Goal: Task Accomplishment & Management: Use online tool/utility

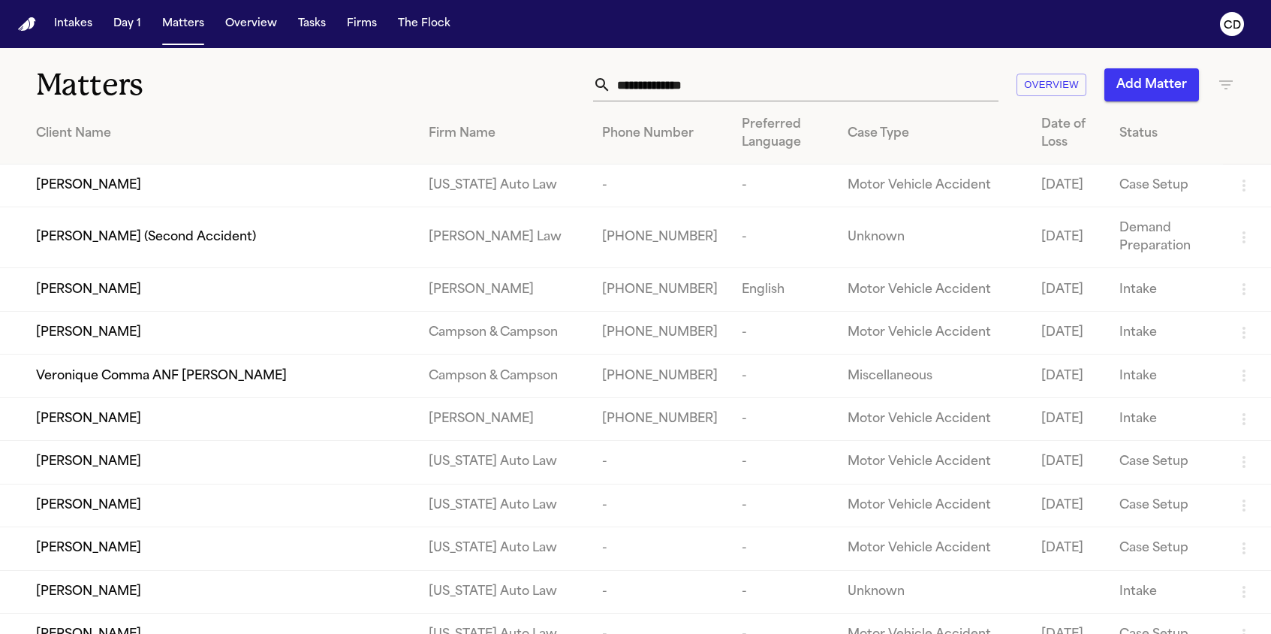
click at [643, 83] on input "text" at bounding box center [804, 84] width 387 height 33
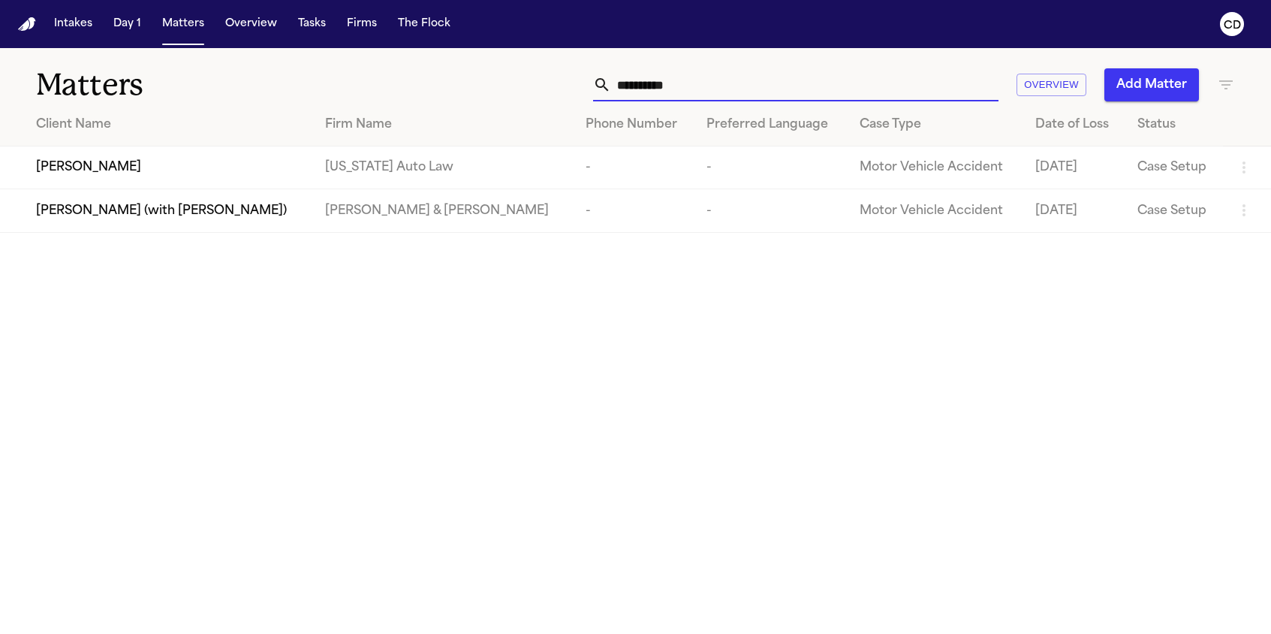
type input "**********"
click at [75, 170] on span "[PERSON_NAME]" at bounding box center [88, 167] width 105 height 18
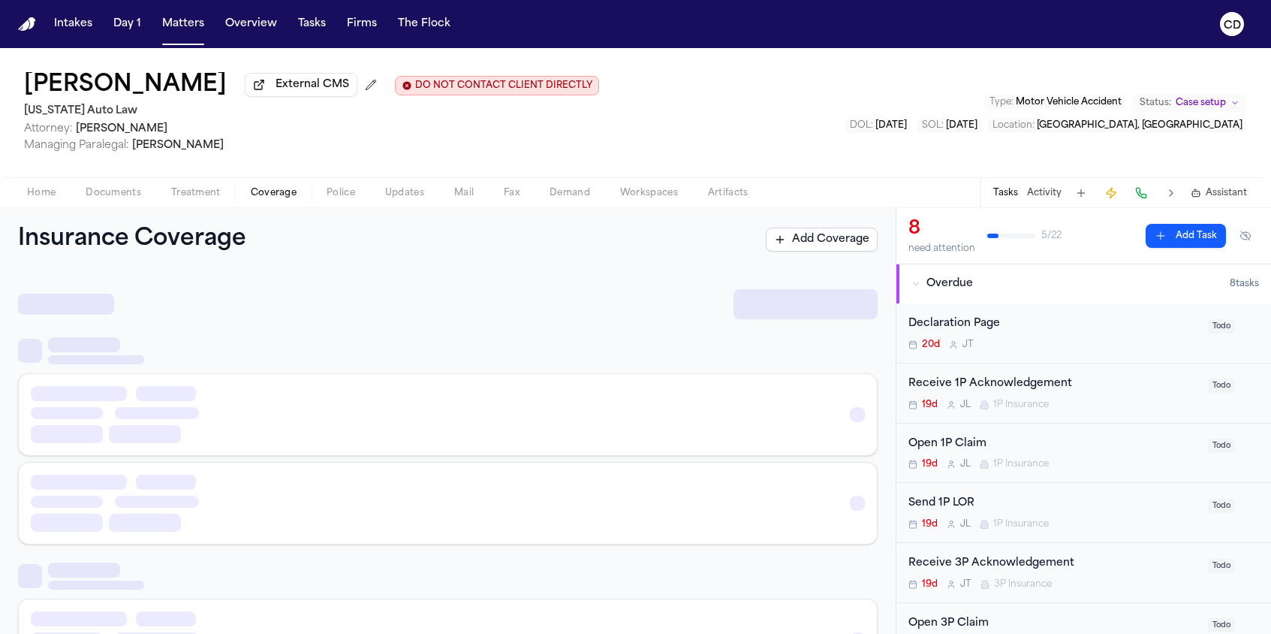
click at [282, 188] on span "Coverage" at bounding box center [274, 193] width 46 height 12
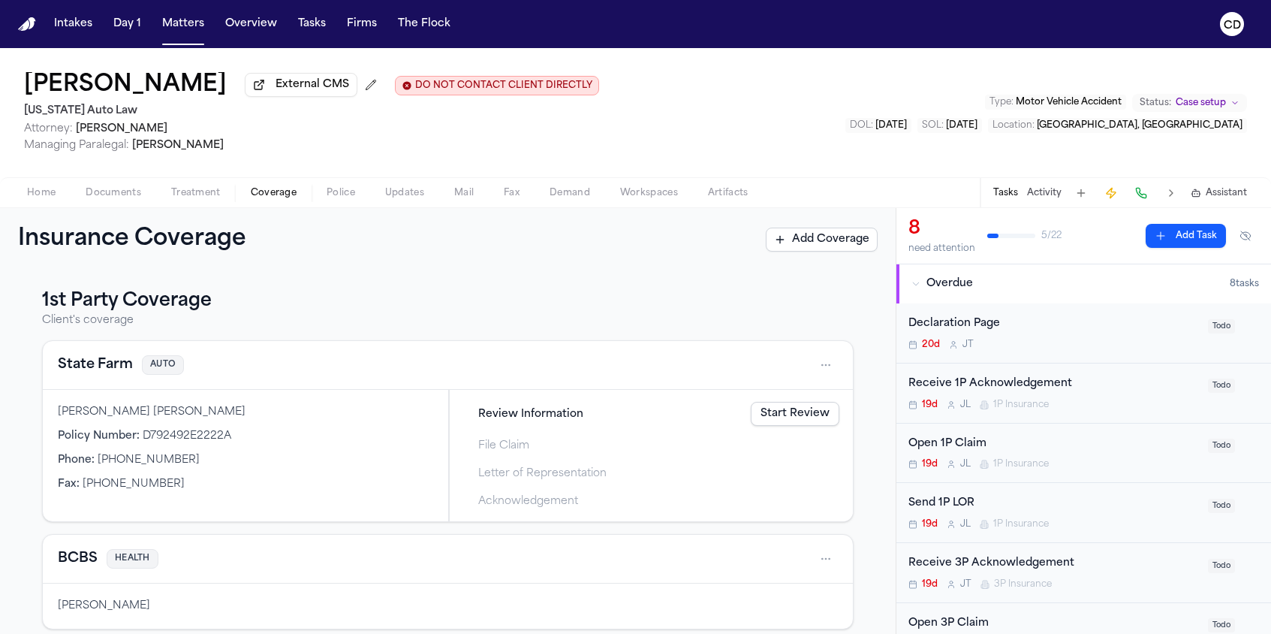
click at [812, 421] on link "Start Review" at bounding box center [795, 414] width 89 height 24
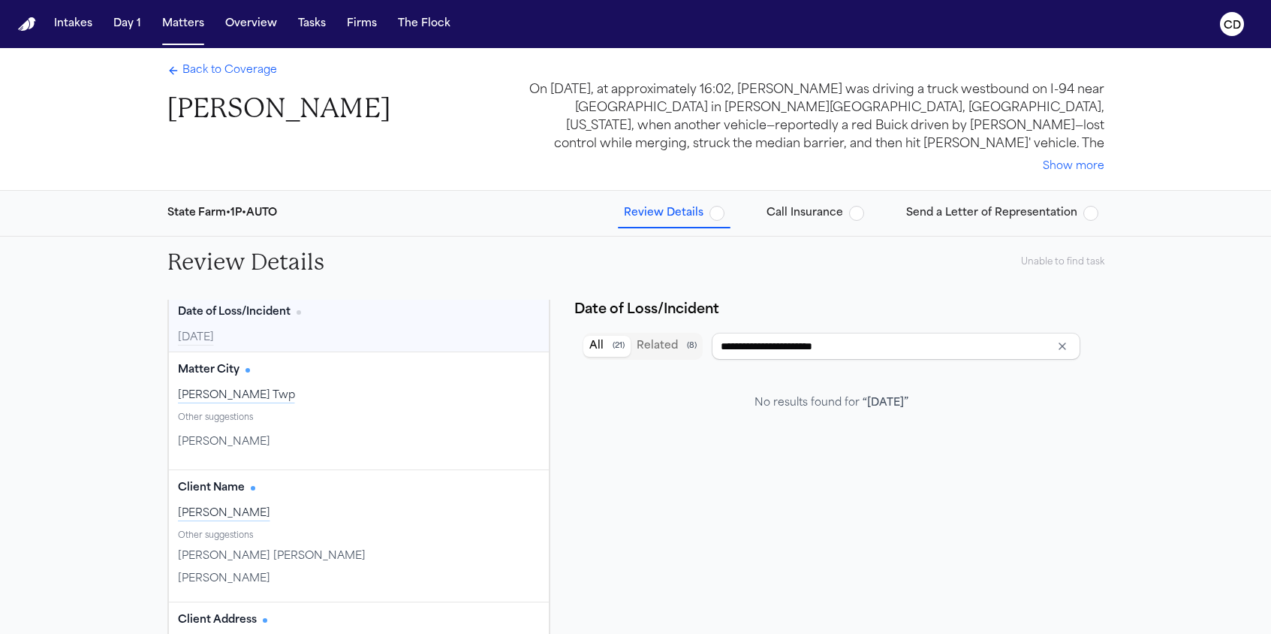
type input "**********"
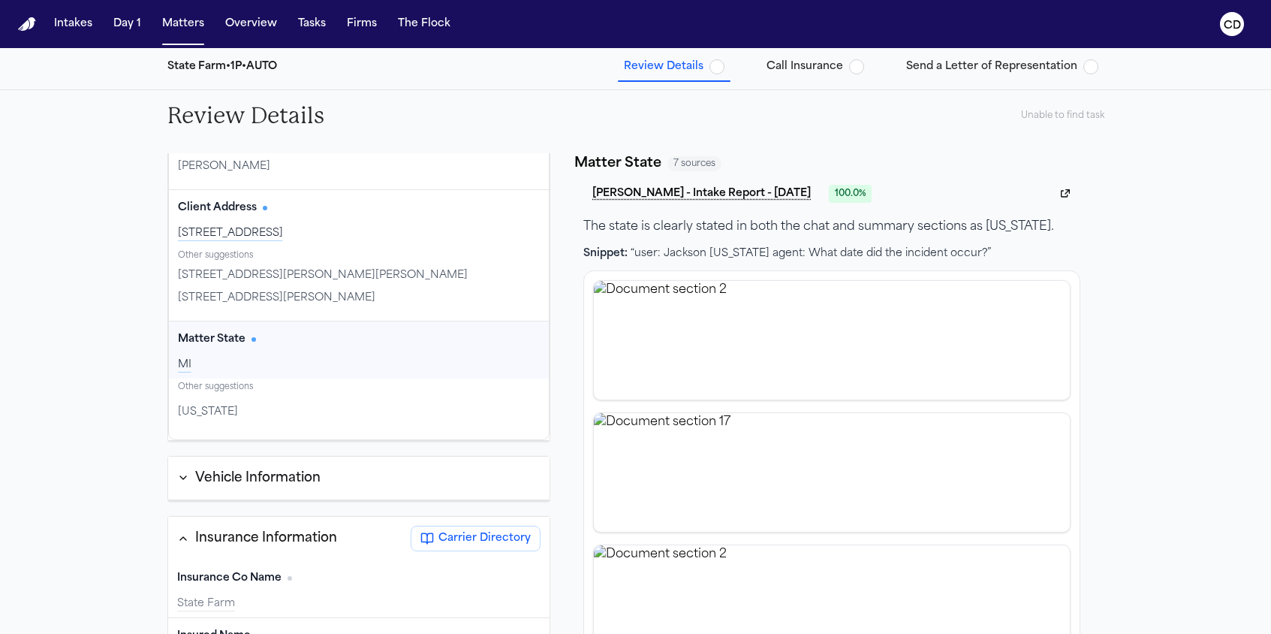
scroll to position [435, 0]
click at [507, 405] on button "Confirm" at bounding box center [511, 409] width 56 height 24
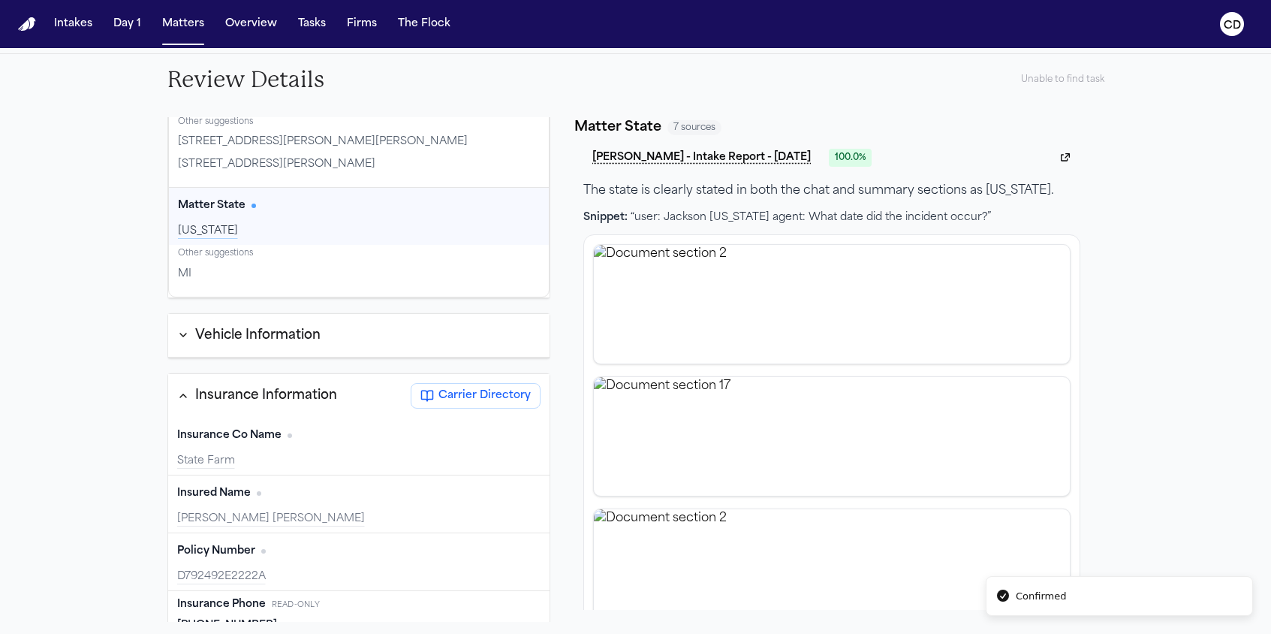
scroll to position [567, 0]
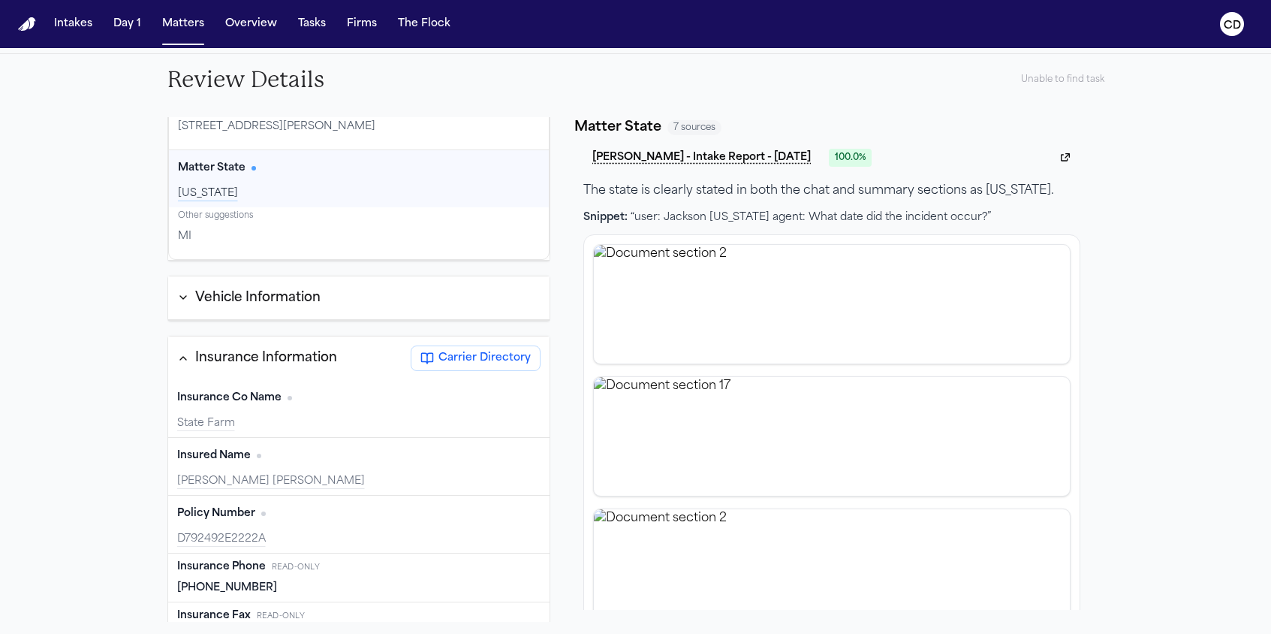
click at [189, 297] on button "Vehicle Information" at bounding box center [359, 298] width 382 height 26
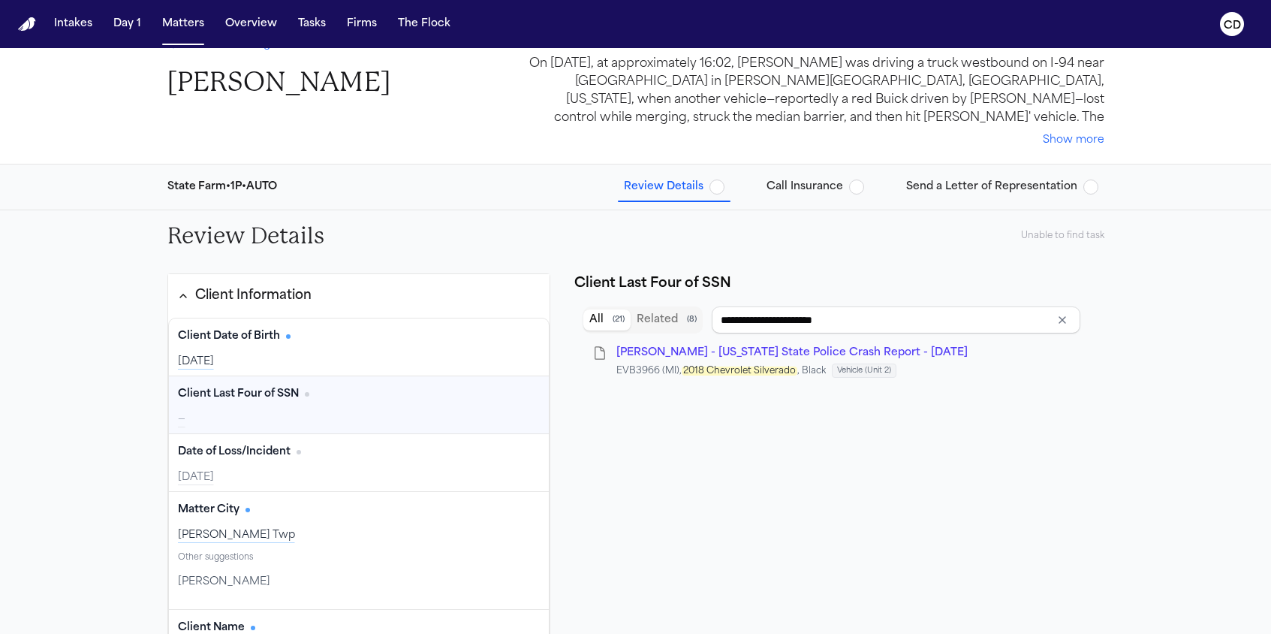
scroll to position [0, 0]
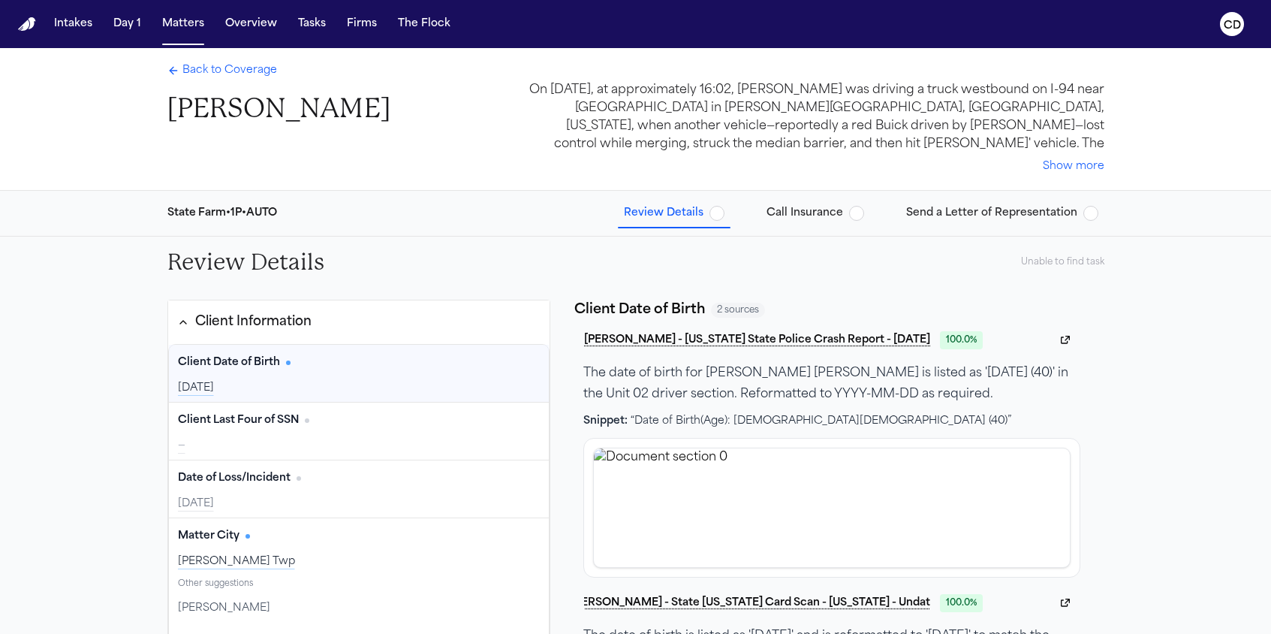
drag, startPoint x: 700, startPoint y: 221, endPoint x: 691, endPoint y: 221, distance: 9.8
click at [700, 221] on span "Review Details" at bounding box center [664, 213] width 80 height 15
click at [1066, 257] on div "Review Details Unable to find task" at bounding box center [635, 261] width 961 height 51
click at [1069, 262] on div "Unable to find task" at bounding box center [1062, 262] width 83 height 12
click at [185, 59] on div "Back to Coverage [PERSON_NAME] On [DATE], at approximately 16:02, [PERSON_NAME]…" at bounding box center [635, 119] width 961 height 142
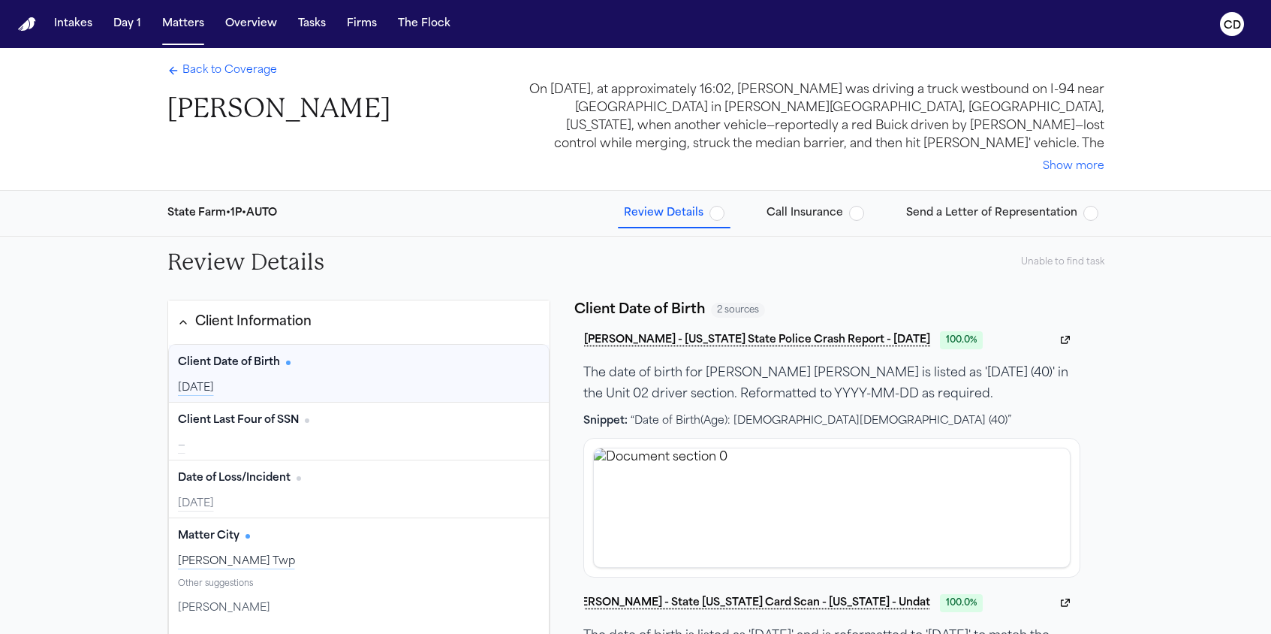
click at [194, 69] on span "Back to Coverage" at bounding box center [229, 70] width 95 height 15
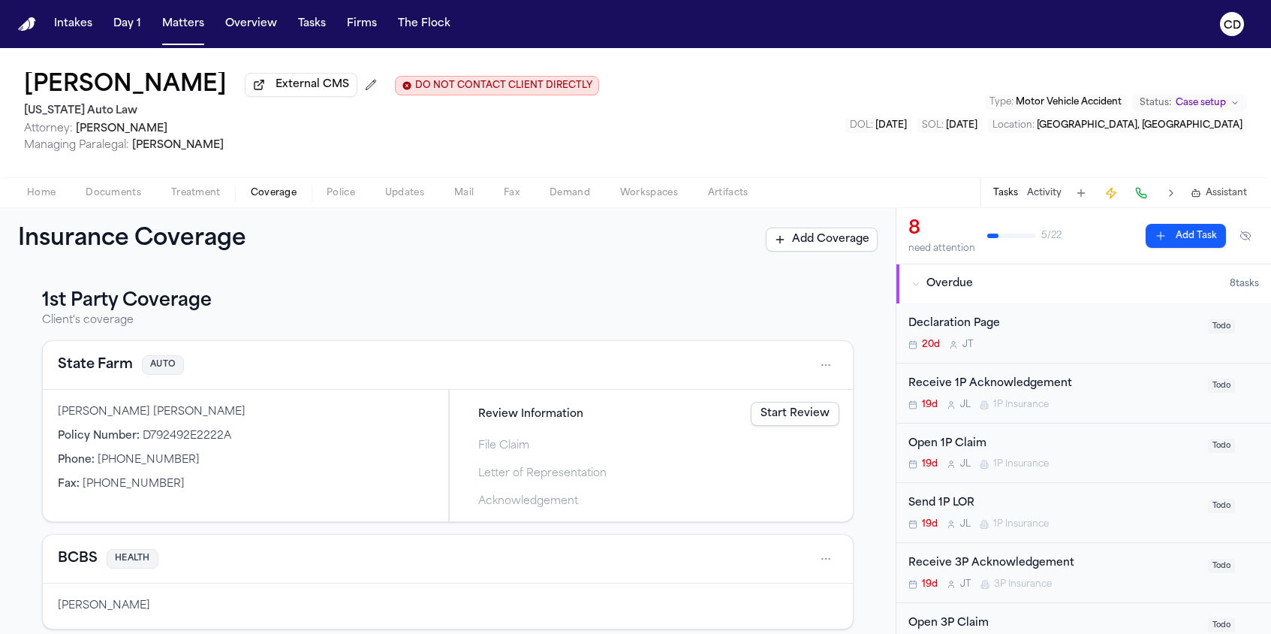
click at [768, 424] on link "Start Review" at bounding box center [795, 414] width 89 height 24
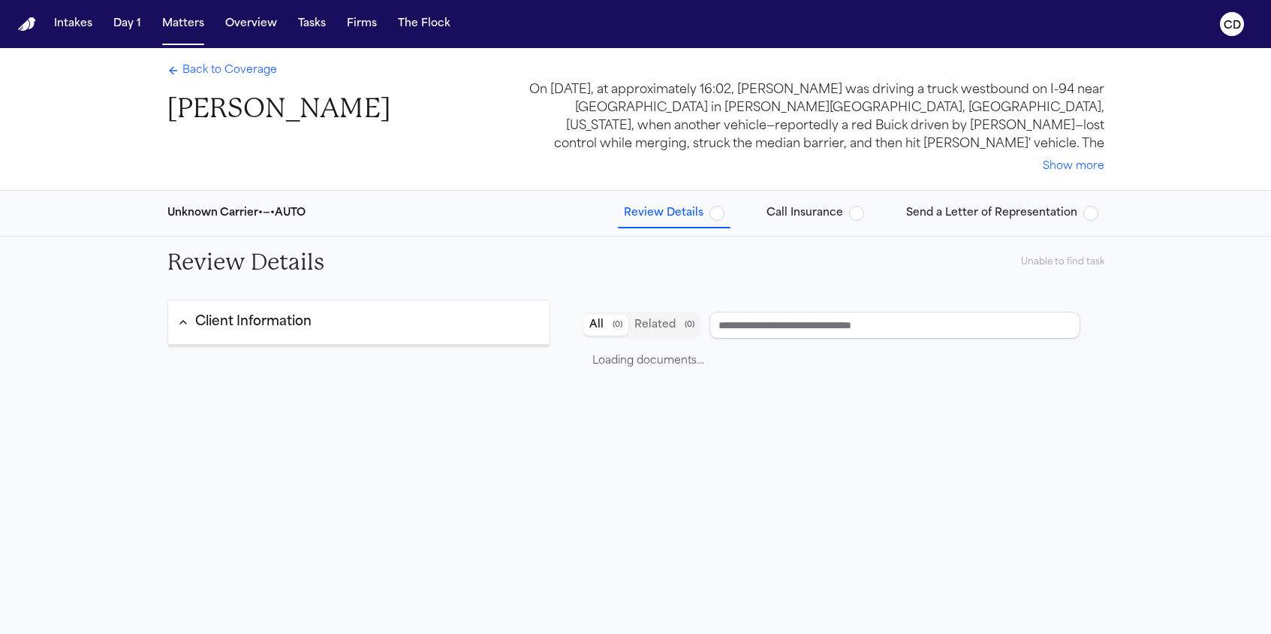
type input "**********"
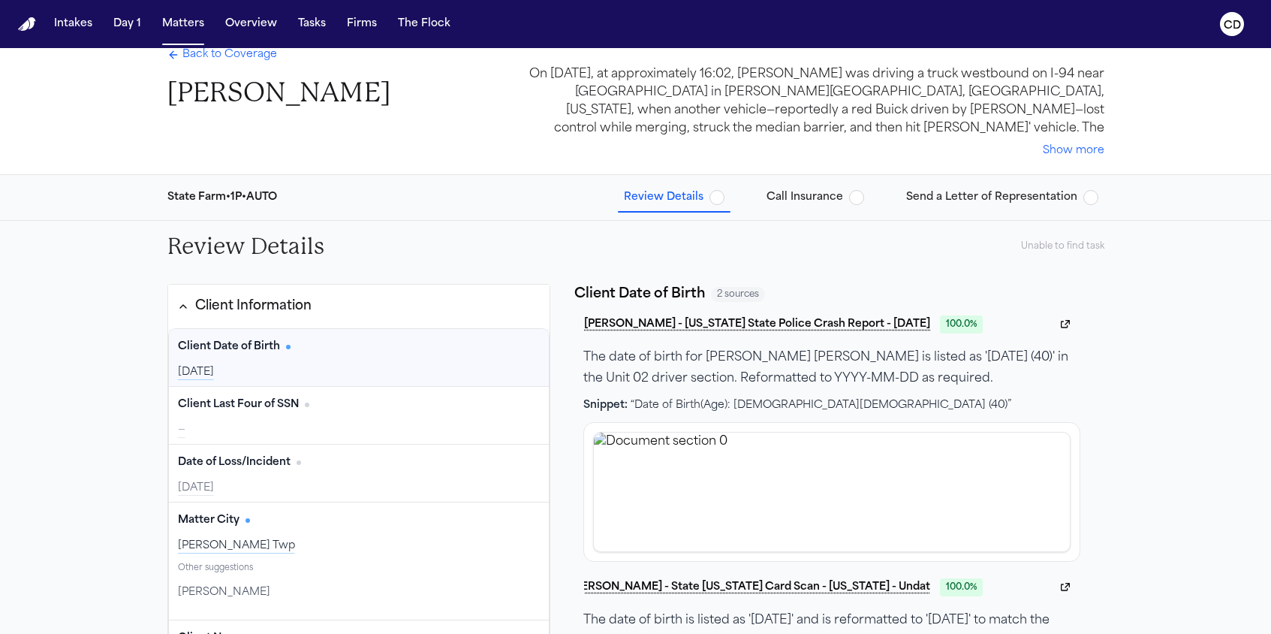
scroll to position [16, 0]
click at [206, 60] on span "Back to Coverage" at bounding box center [229, 54] width 95 height 15
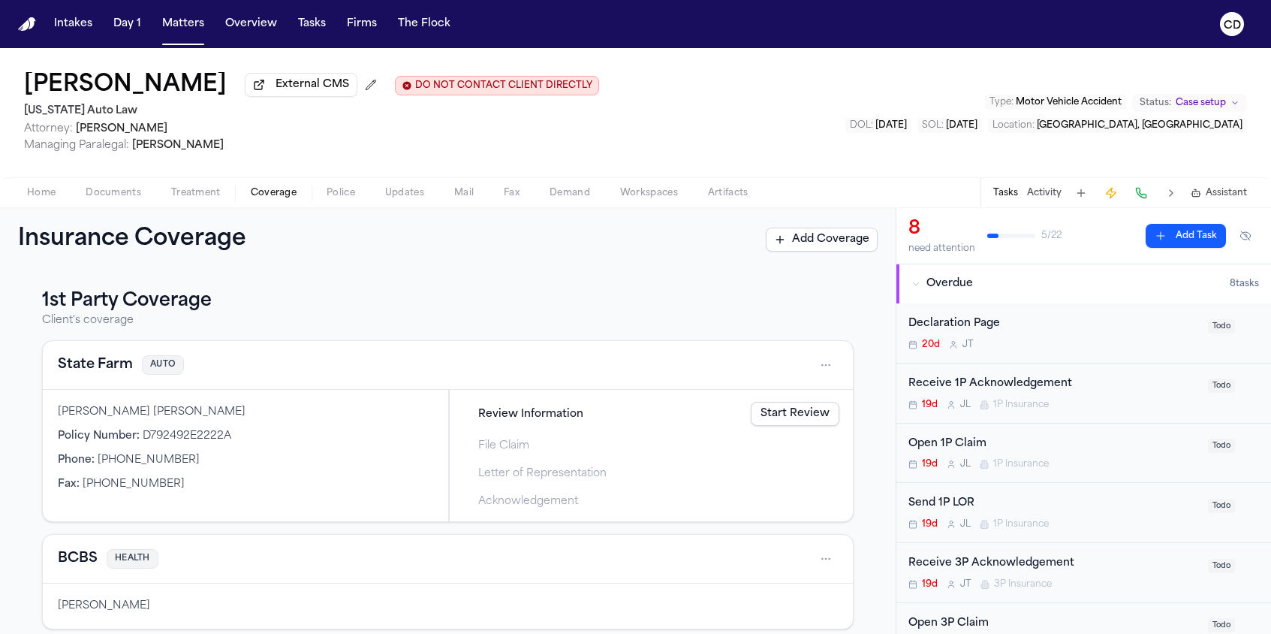
click at [791, 421] on link "Start Review" at bounding box center [795, 414] width 89 height 24
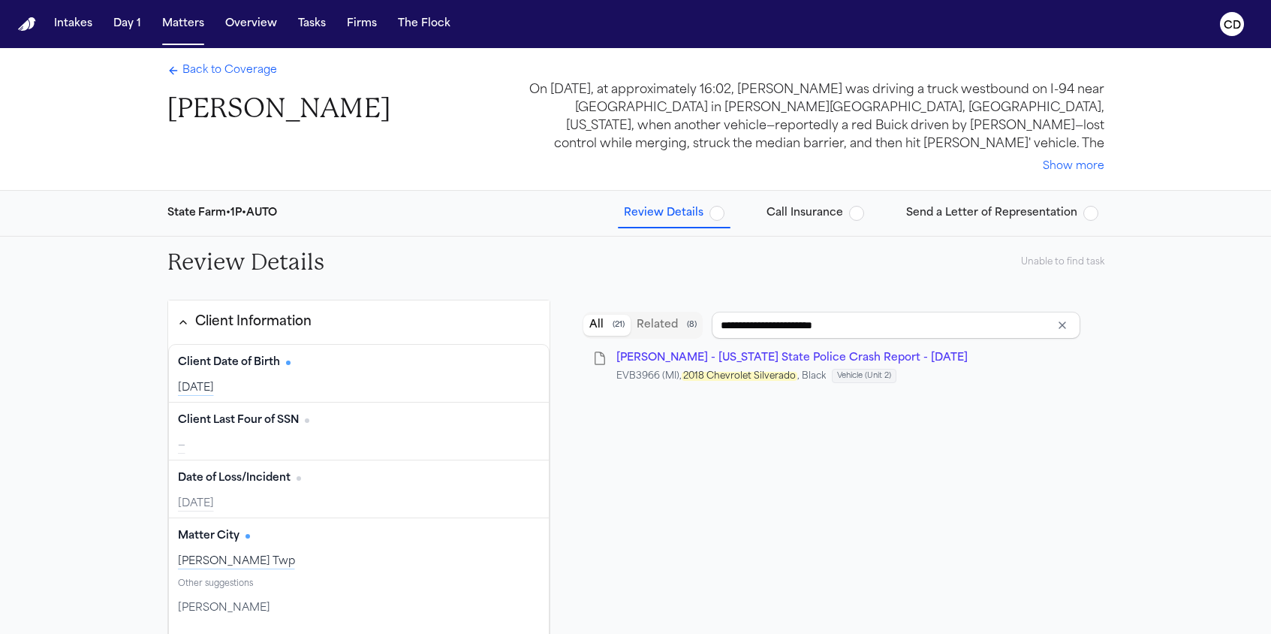
scroll to position [26, 0]
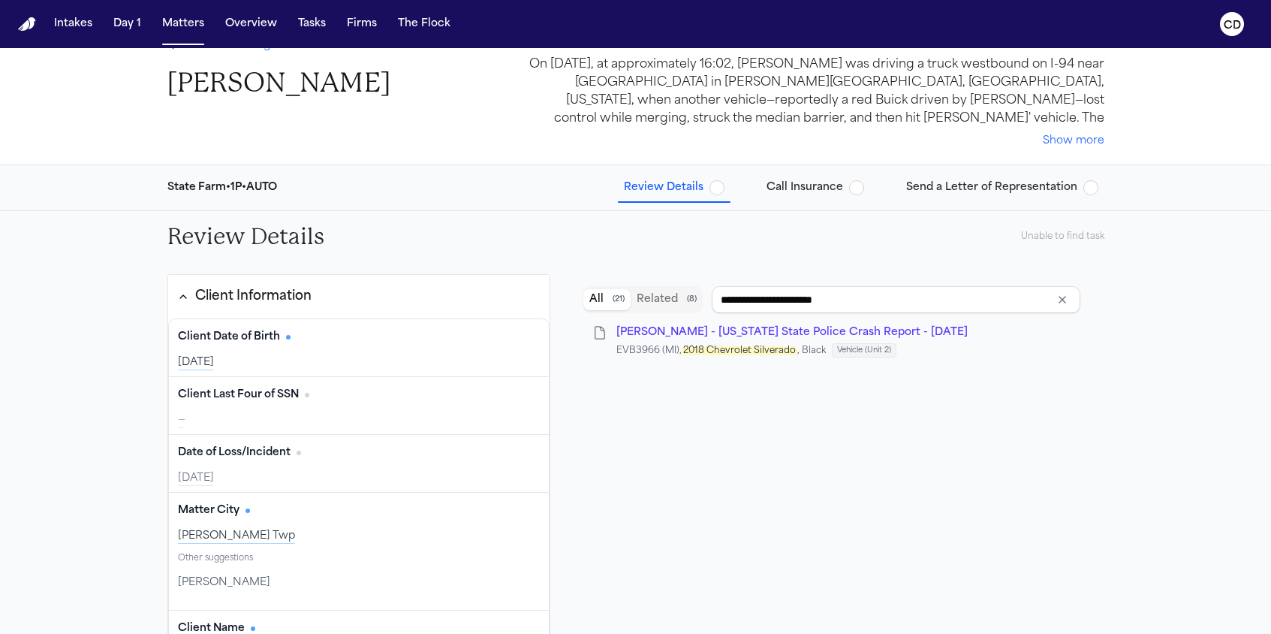
click at [827, 197] on button "Call Insurance" at bounding box center [815, 187] width 110 height 27
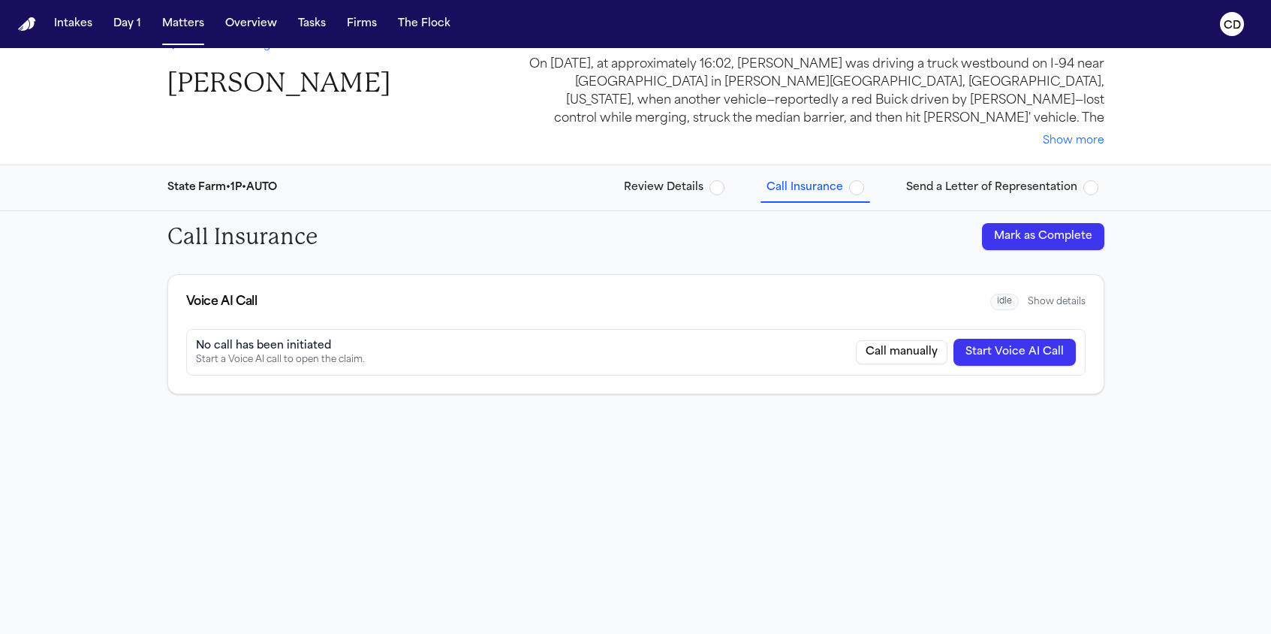
click at [989, 352] on button "Start Voice AI Call" at bounding box center [1014, 352] width 122 height 27
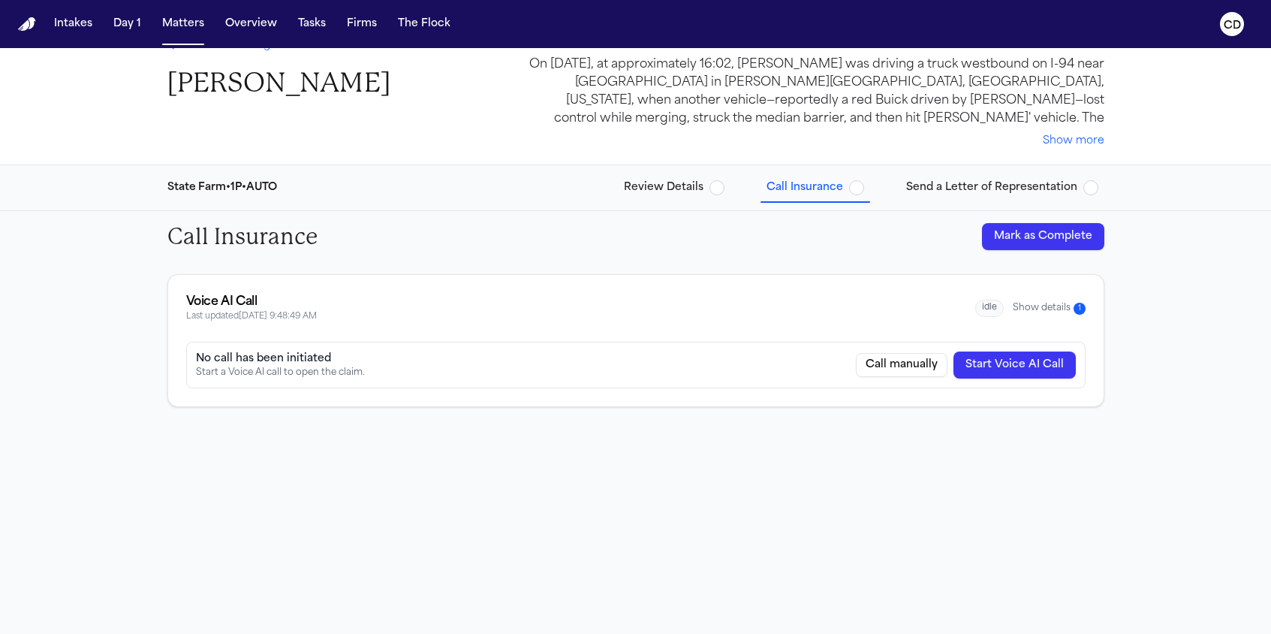
click at [1060, 306] on button "Show details 1" at bounding box center [1049, 308] width 73 height 13
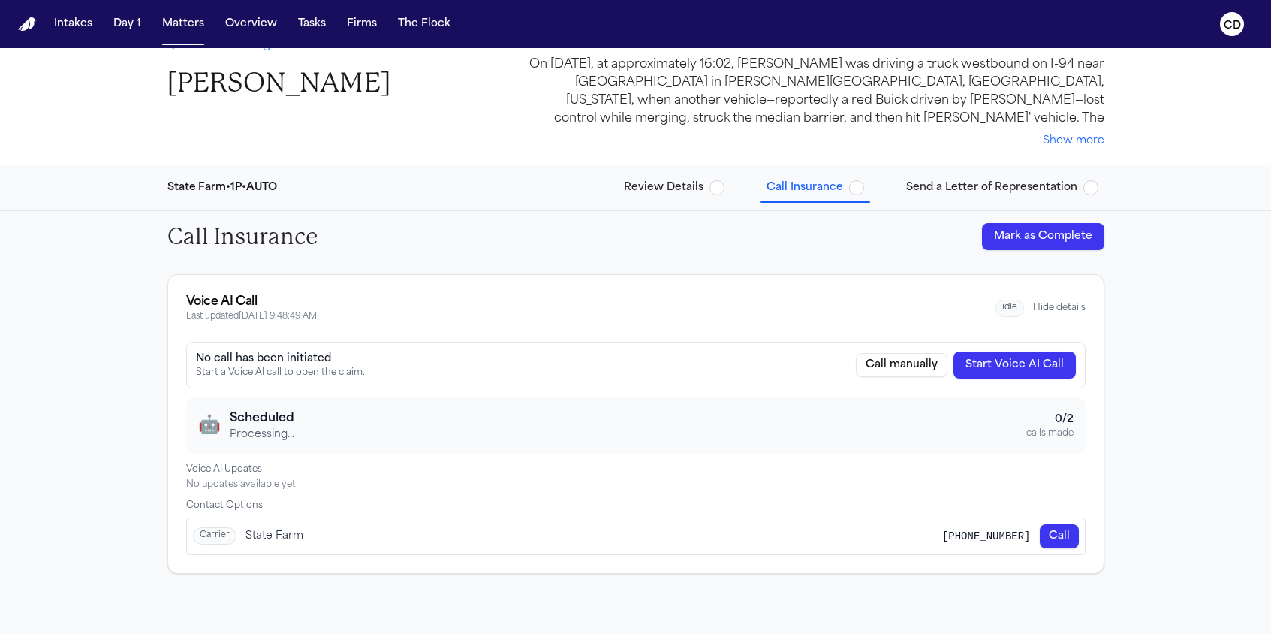
click at [1057, 309] on button "Hide details" at bounding box center [1059, 308] width 53 height 12
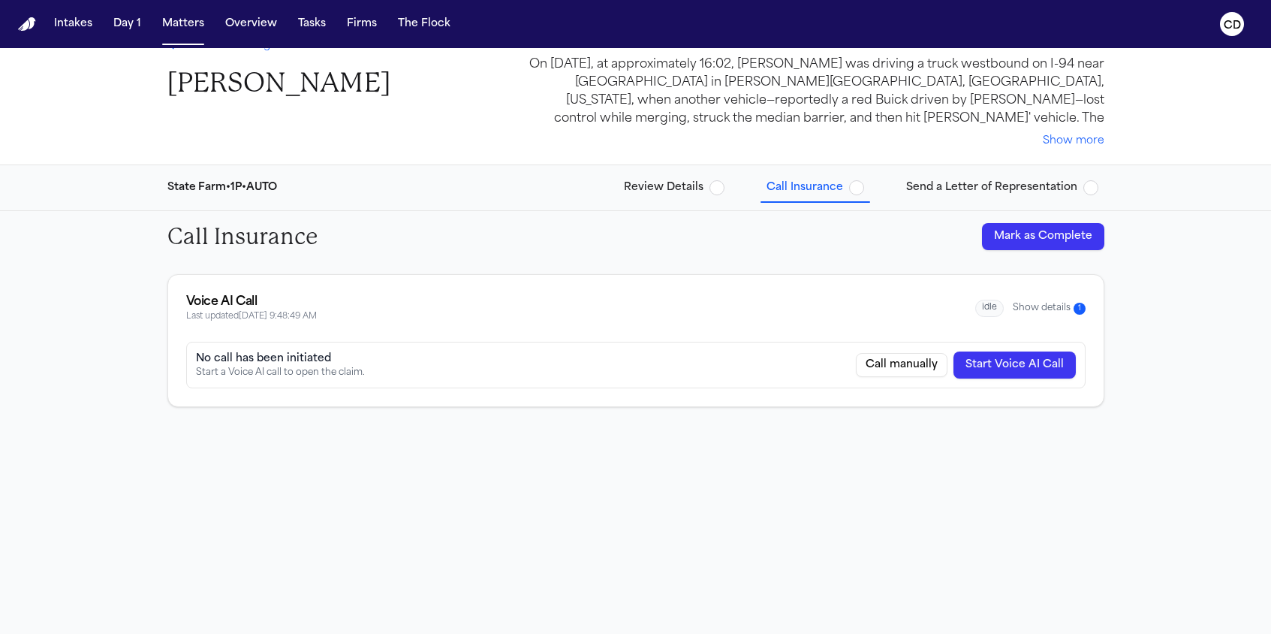
click at [1050, 308] on button "Show details 1" at bounding box center [1049, 308] width 73 height 13
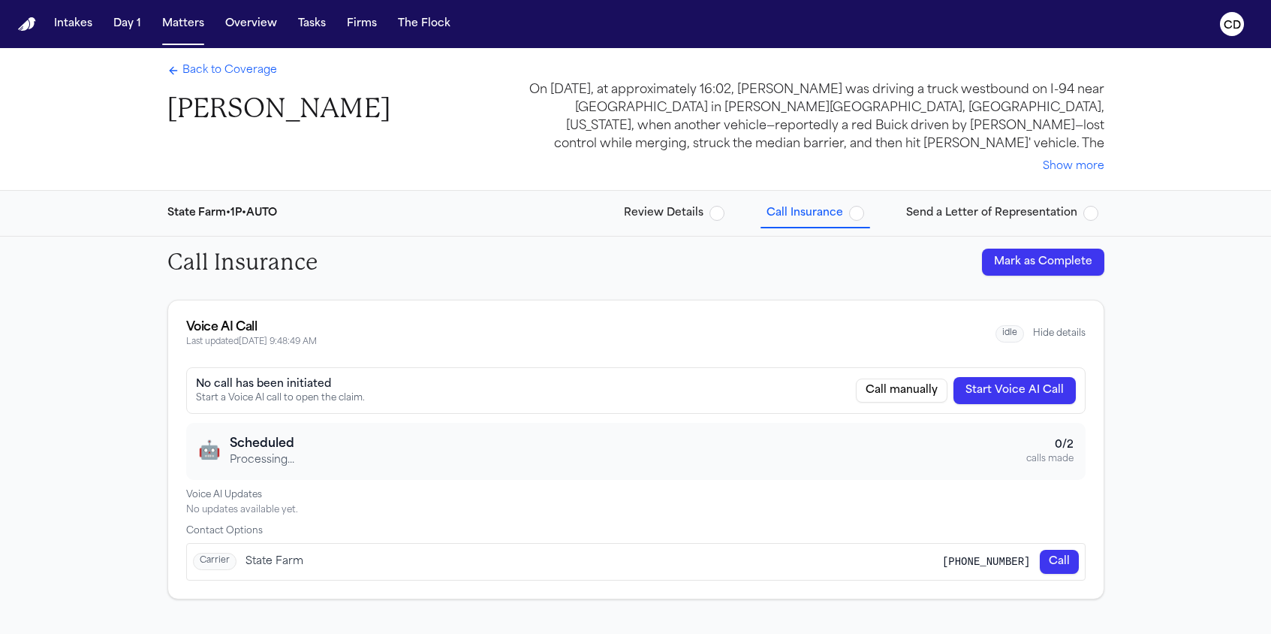
click at [211, 70] on span "Back to Coverage" at bounding box center [229, 70] width 95 height 15
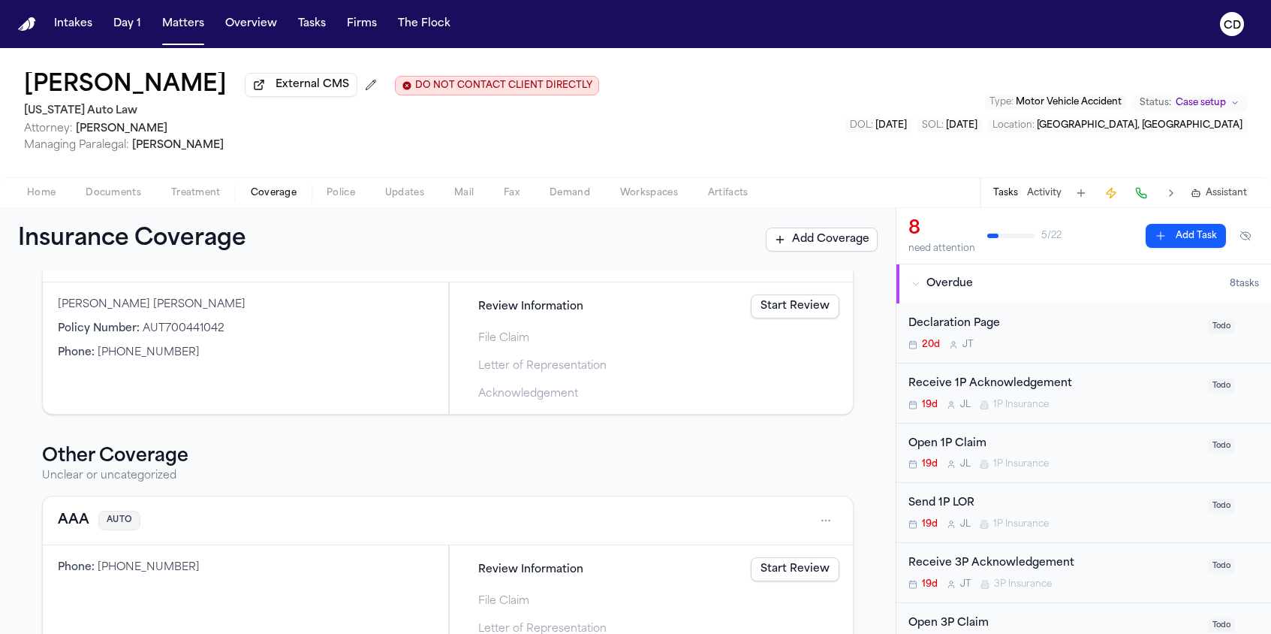
scroll to position [613, 0]
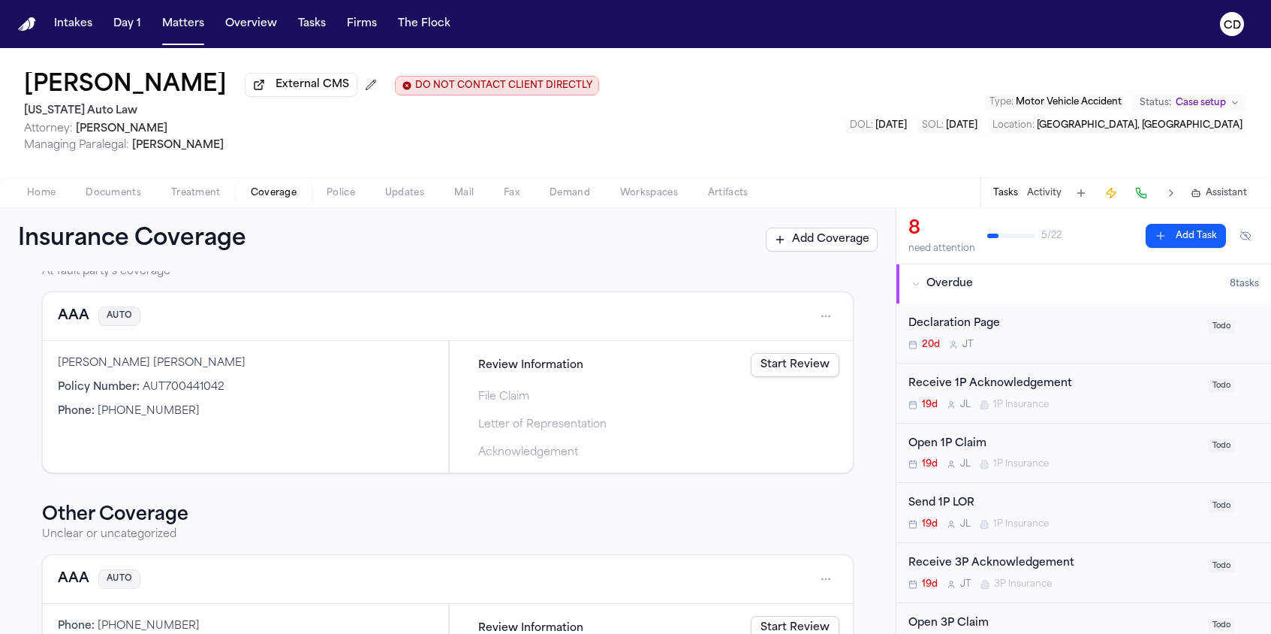
click at [72, 325] on button "AAA" at bounding box center [74, 316] width 32 height 21
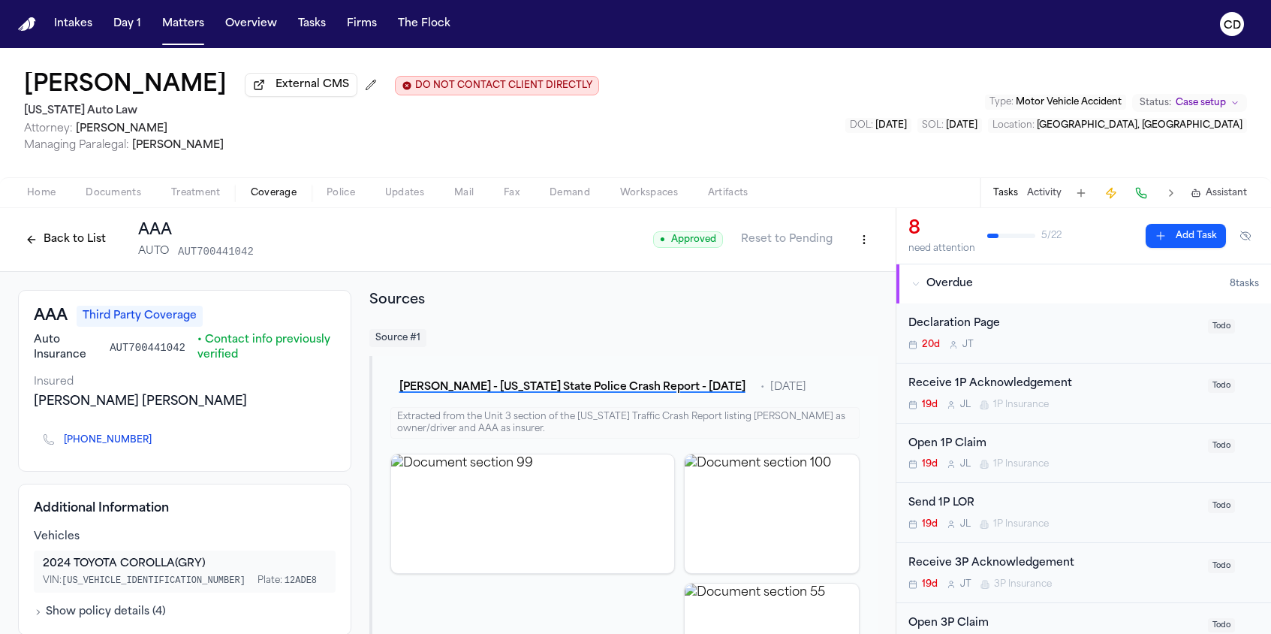
click at [75, 248] on button "Back to List" at bounding box center [65, 239] width 95 height 24
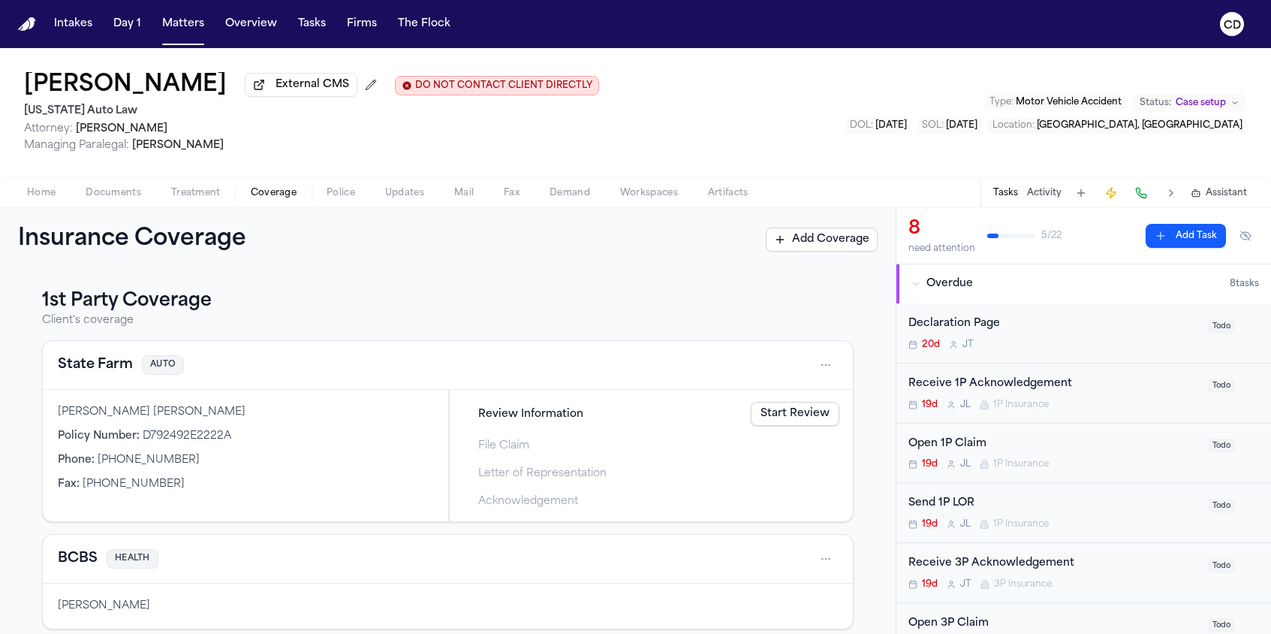
click at [122, 375] on button "State Farm" at bounding box center [95, 364] width 75 height 21
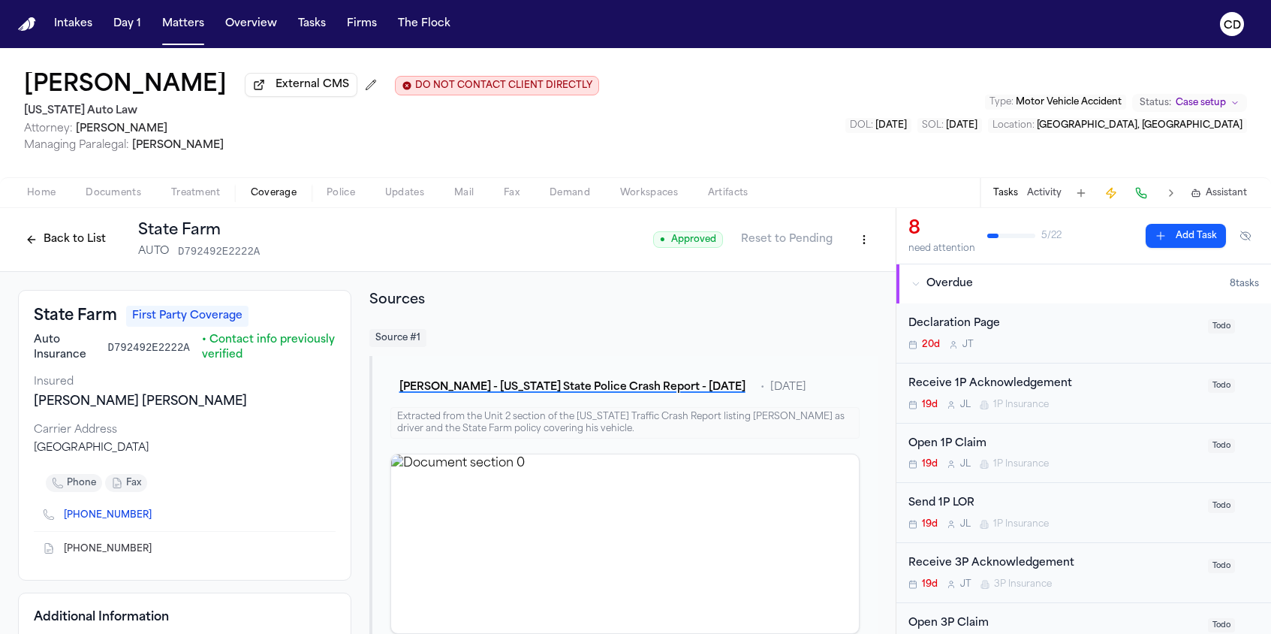
click at [850, 242] on html "Intakes Day 1 Matters Overview Tasks Firms The Flock CD [PERSON_NAME] External …" at bounding box center [635, 317] width 1271 height 634
click at [775, 276] on div "Edit Coverage" at bounding box center [801, 276] width 126 height 24
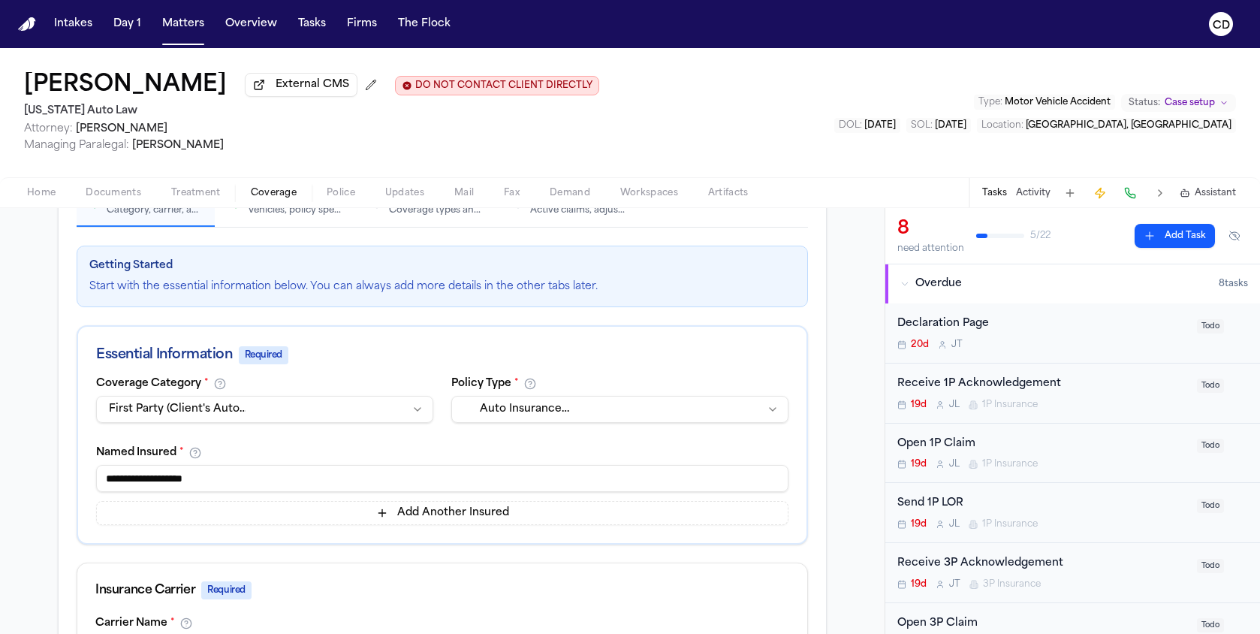
scroll to position [439, 0]
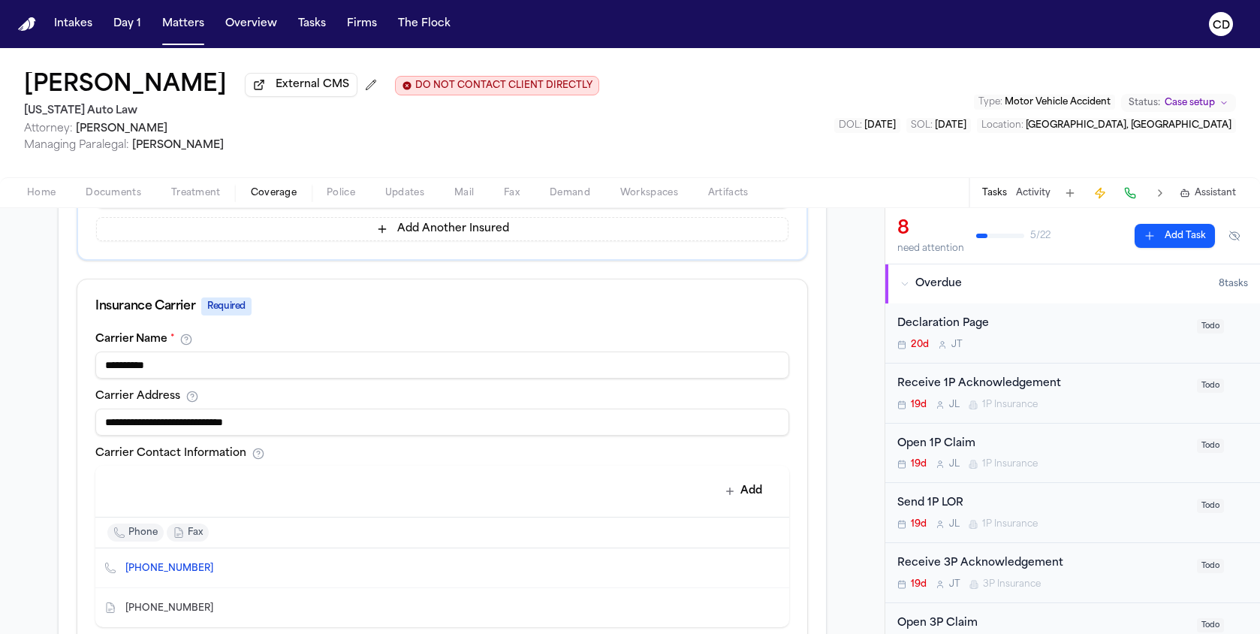
click at [308, 375] on input "**********" at bounding box center [442, 364] width 694 height 27
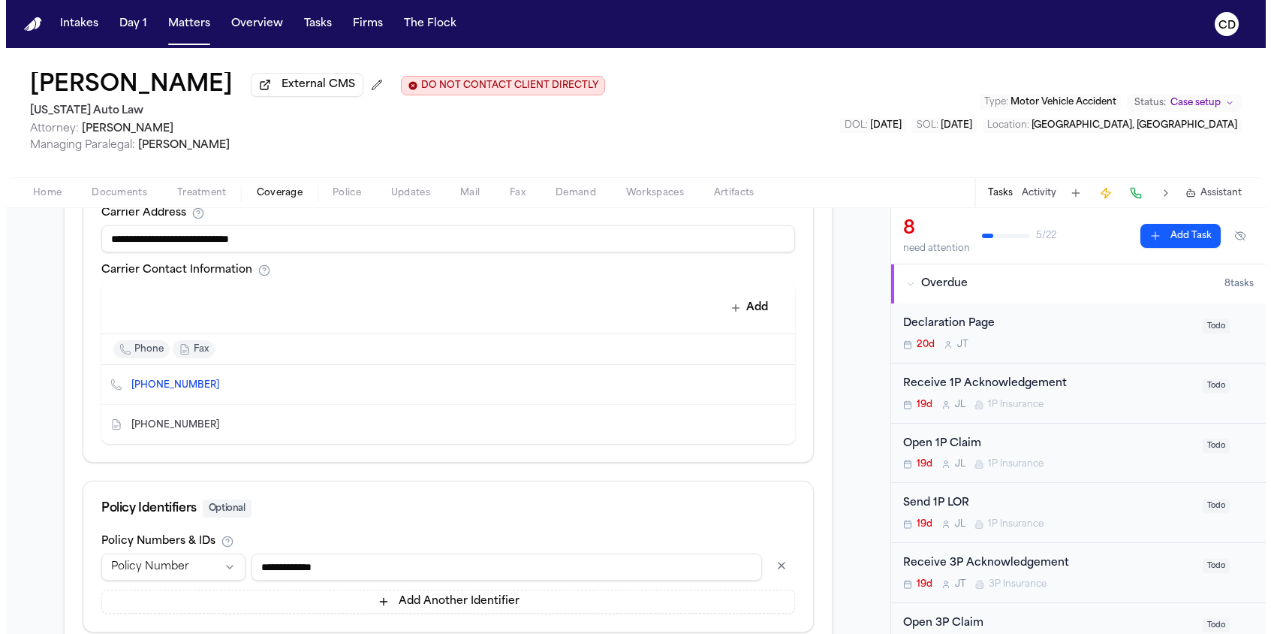
scroll to position [724, 0]
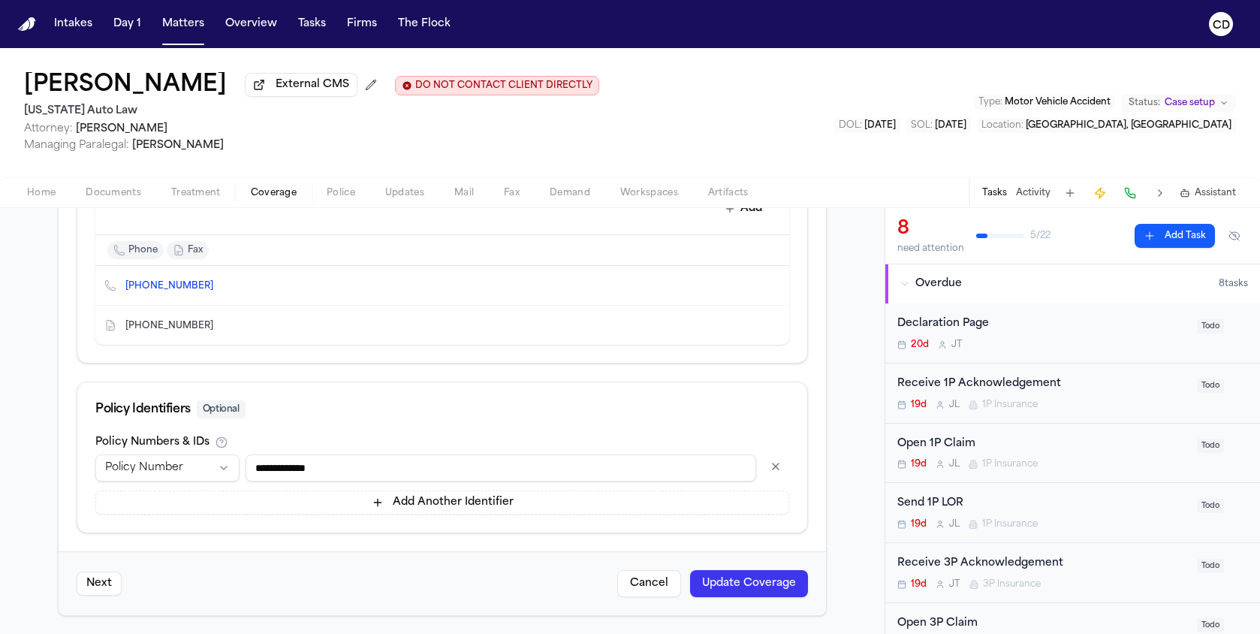
type input "**********"
click at [739, 579] on button "Update Coverage" at bounding box center [749, 583] width 118 height 27
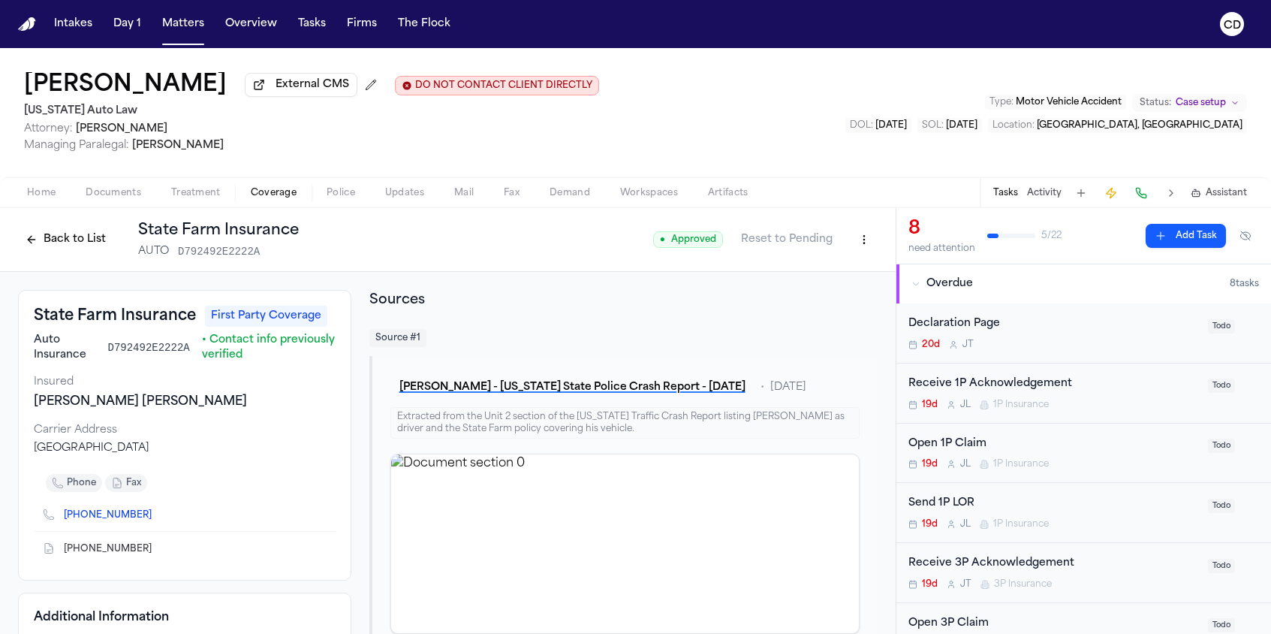
click at [88, 249] on button "Back to List" at bounding box center [65, 239] width 95 height 24
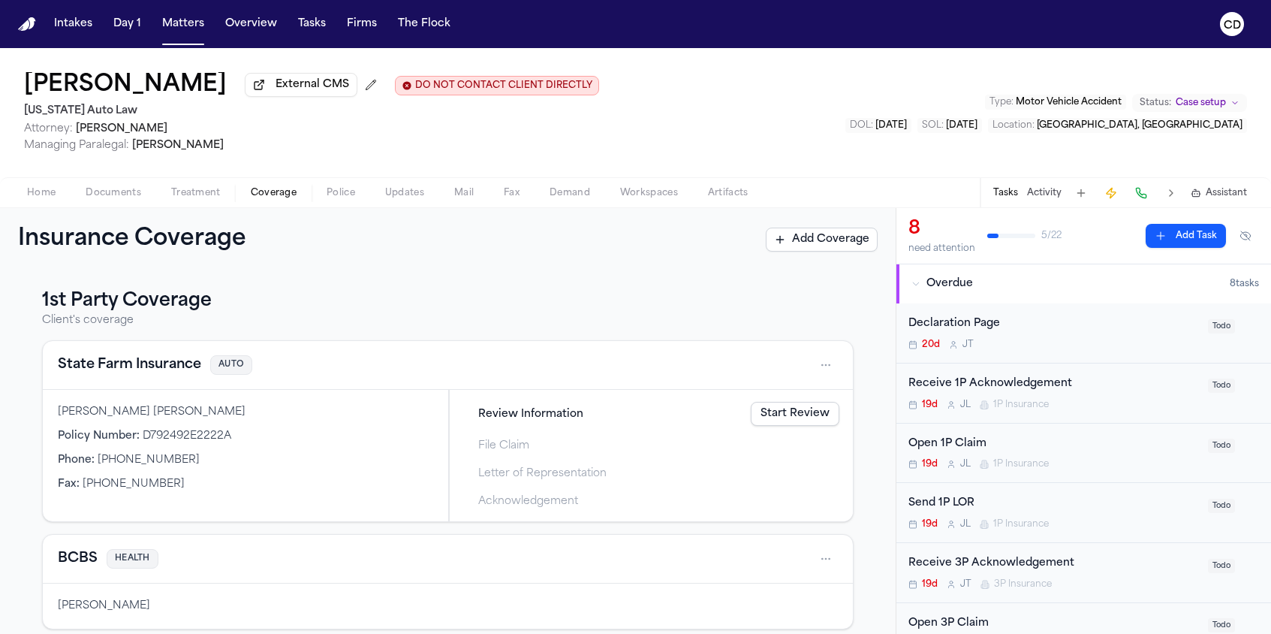
click at [797, 417] on link "Start Review" at bounding box center [795, 414] width 89 height 24
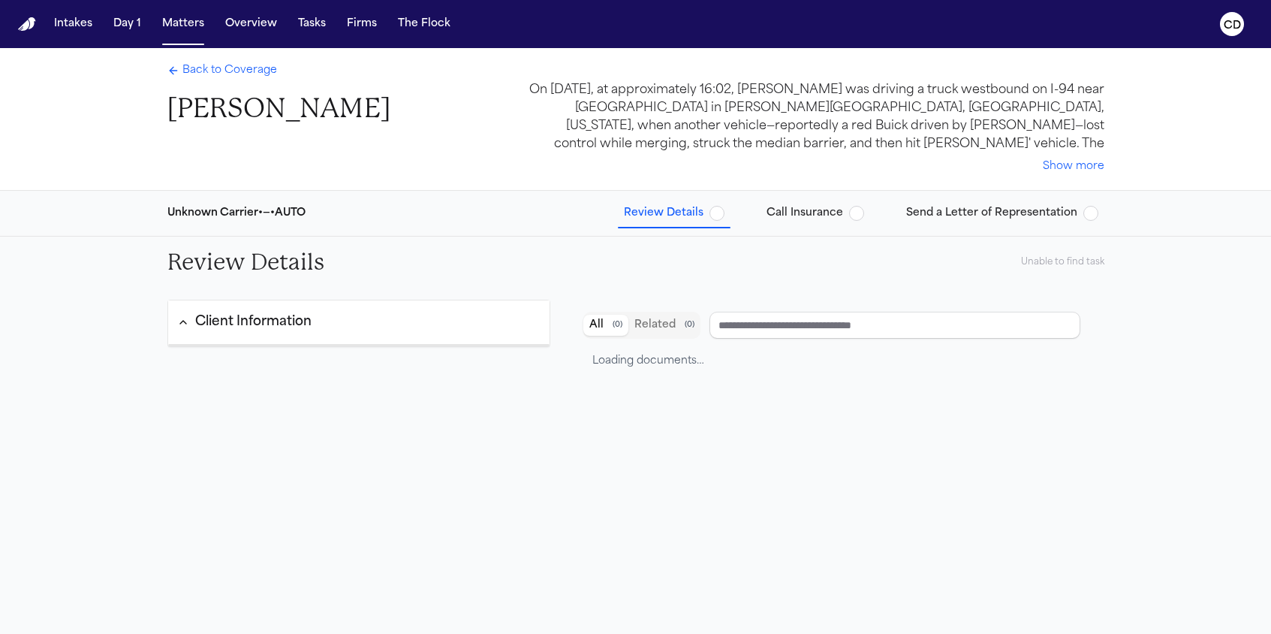
type input "**********"
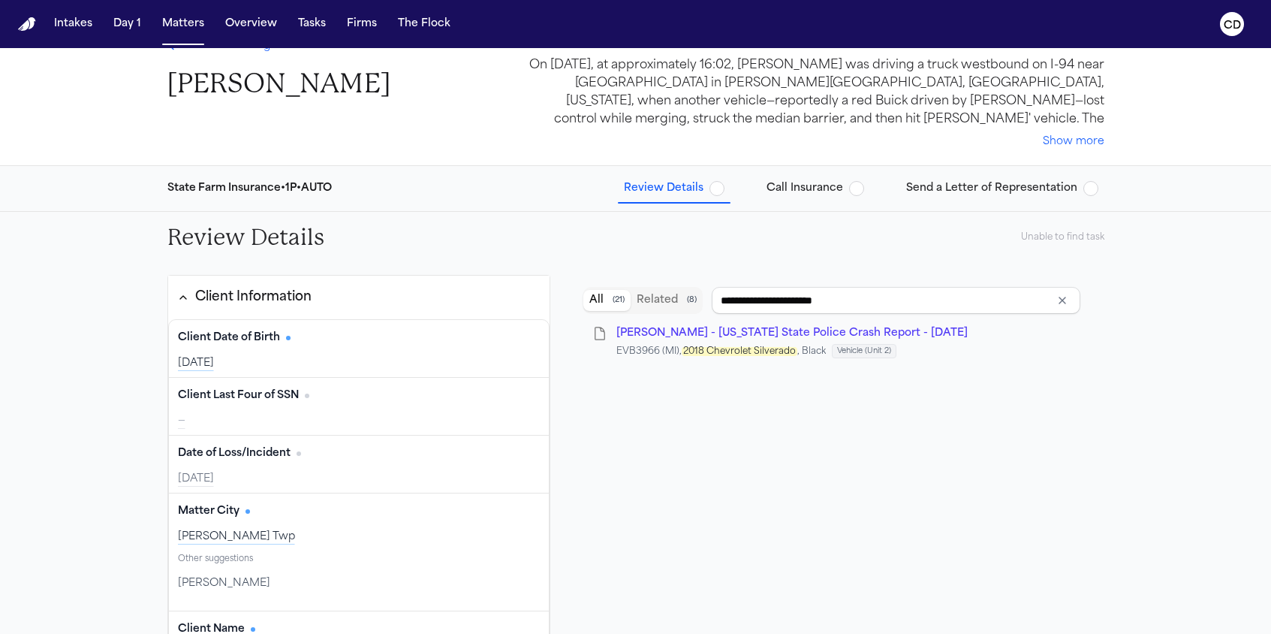
scroll to position [26, 0]
click at [816, 194] on span "Call Insurance" at bounding box center [804, 187] width 77 height 15
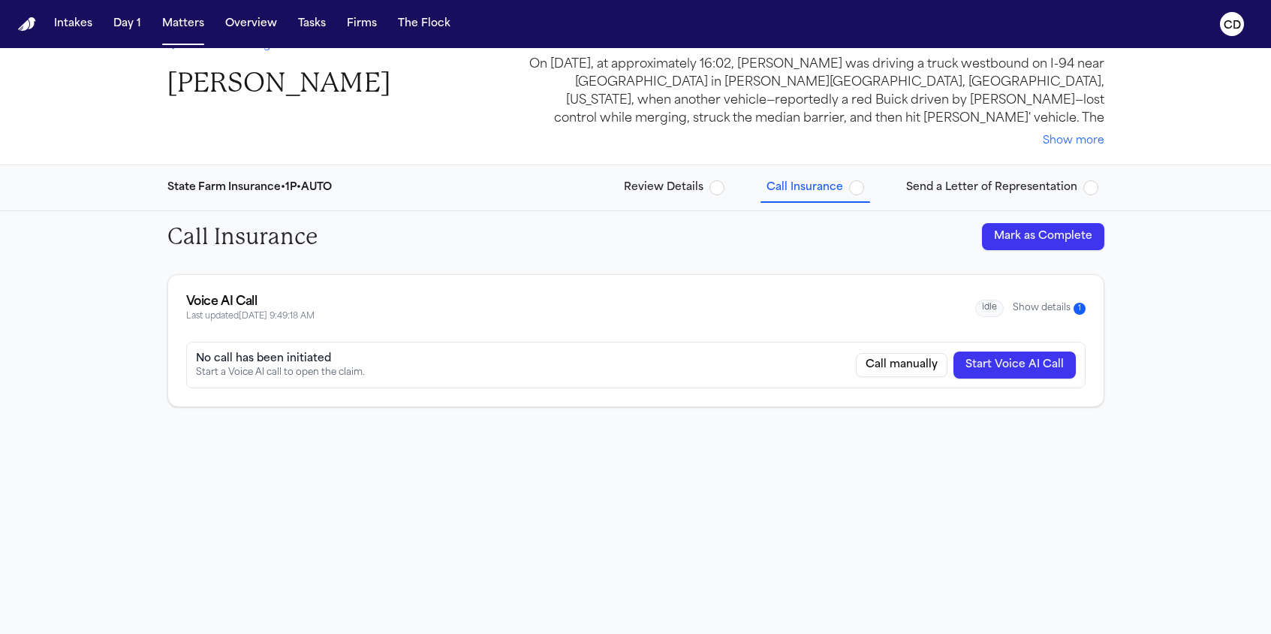
click at [1053, 309] on button "Show details 1" at bounding box center [1049, 308] width 73 height 13
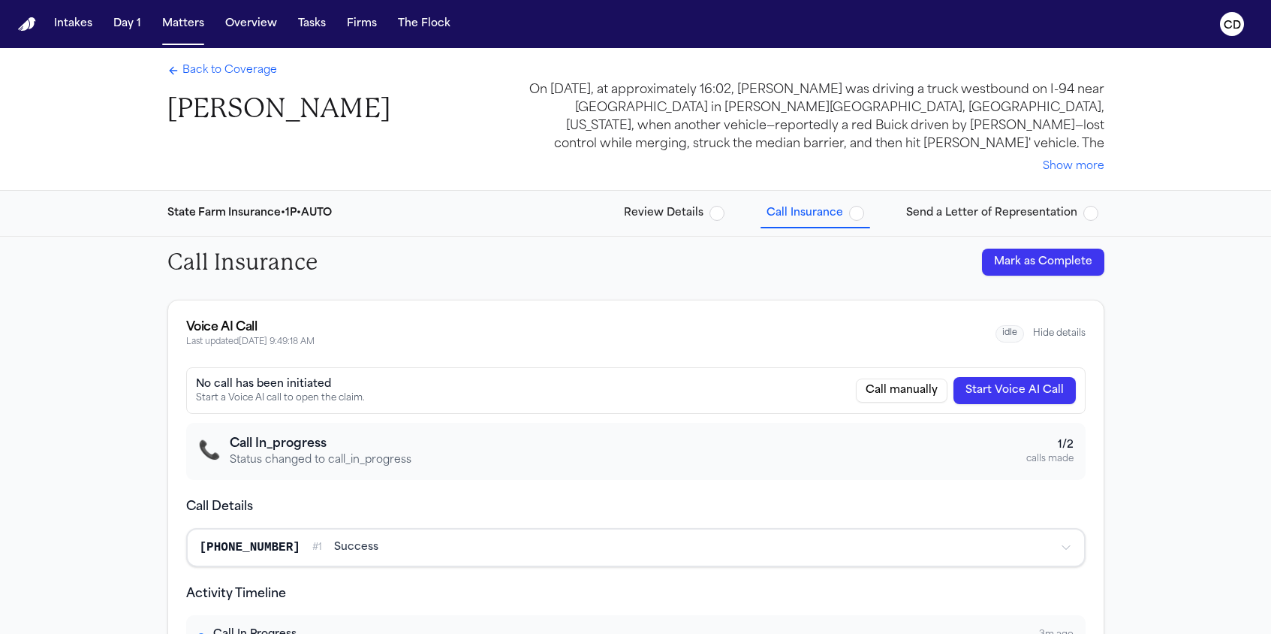
click at [230, 76] on span "Back to Coverage" at bounding box center [229, 70] width 95 height 15
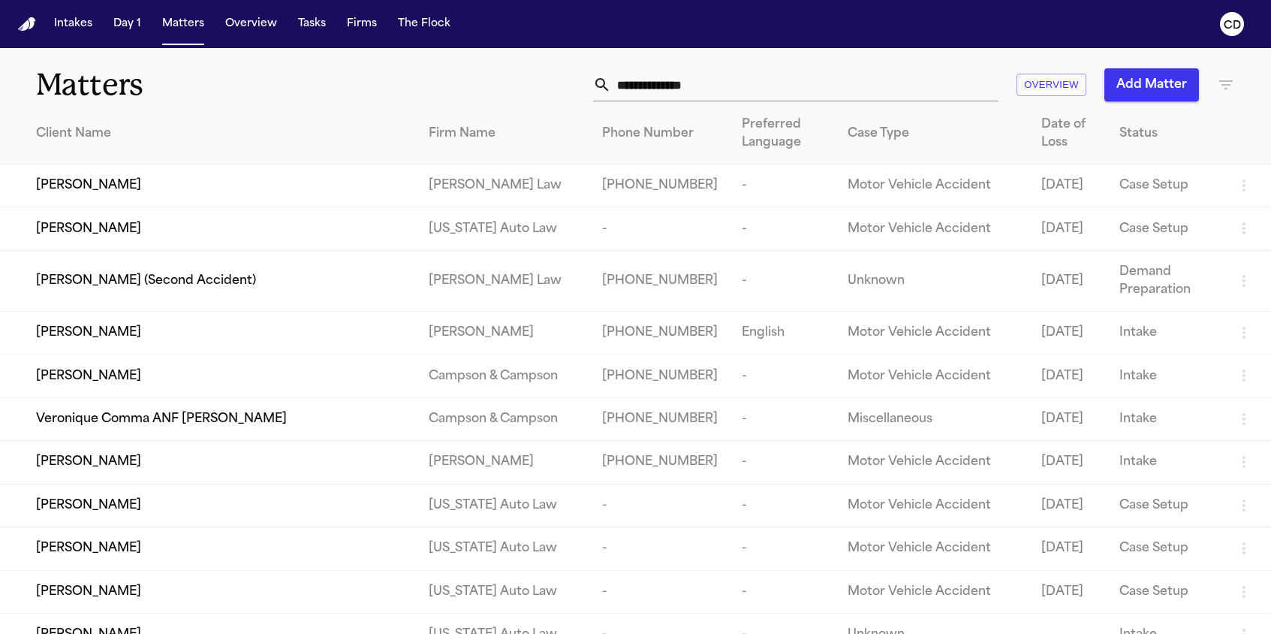
click at [731, 95] on input "text" at bounding box center [804, 84] width 387 height 33
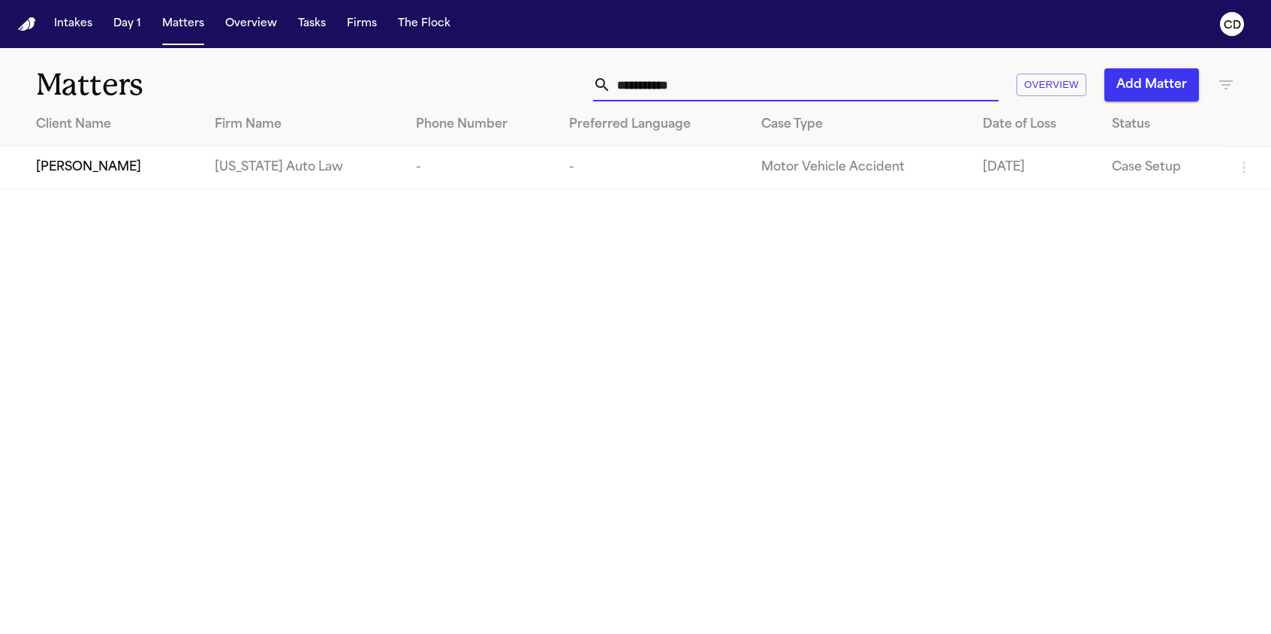
type input "**********"
click at [94, 176] on span "[PERSON_NAME]" at bounding box center [88, 167] width 105 height 18
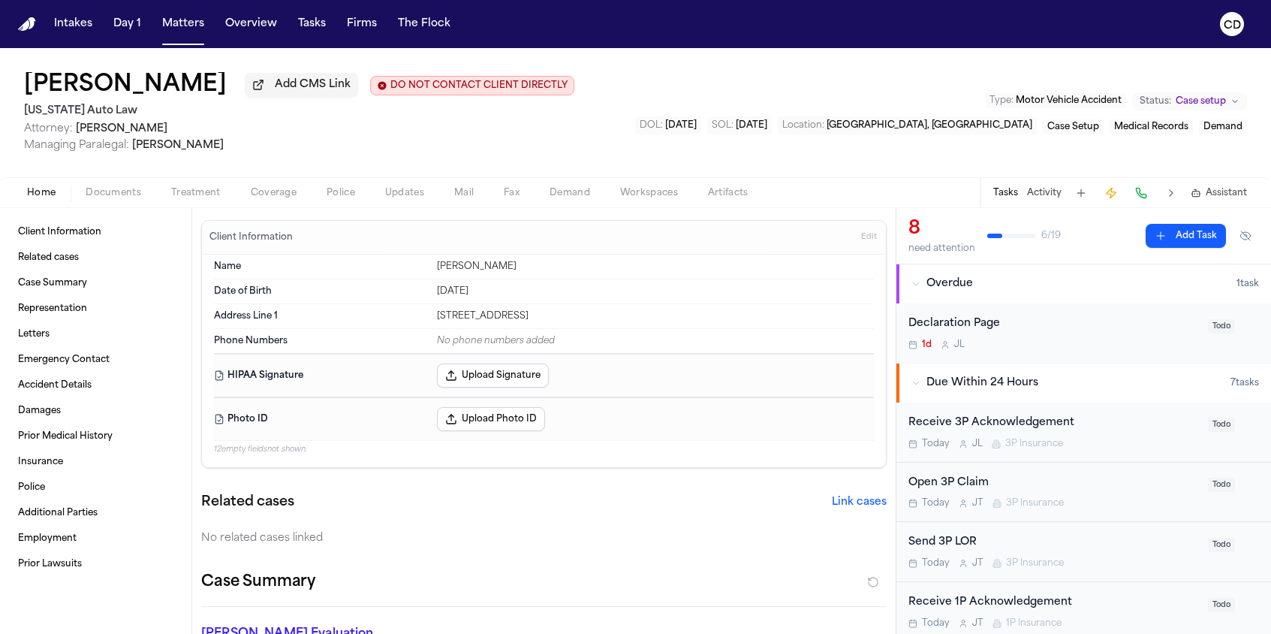
click at [226, 194] on button "Treatment" at bounding box center [196, 193] width 80 height 18
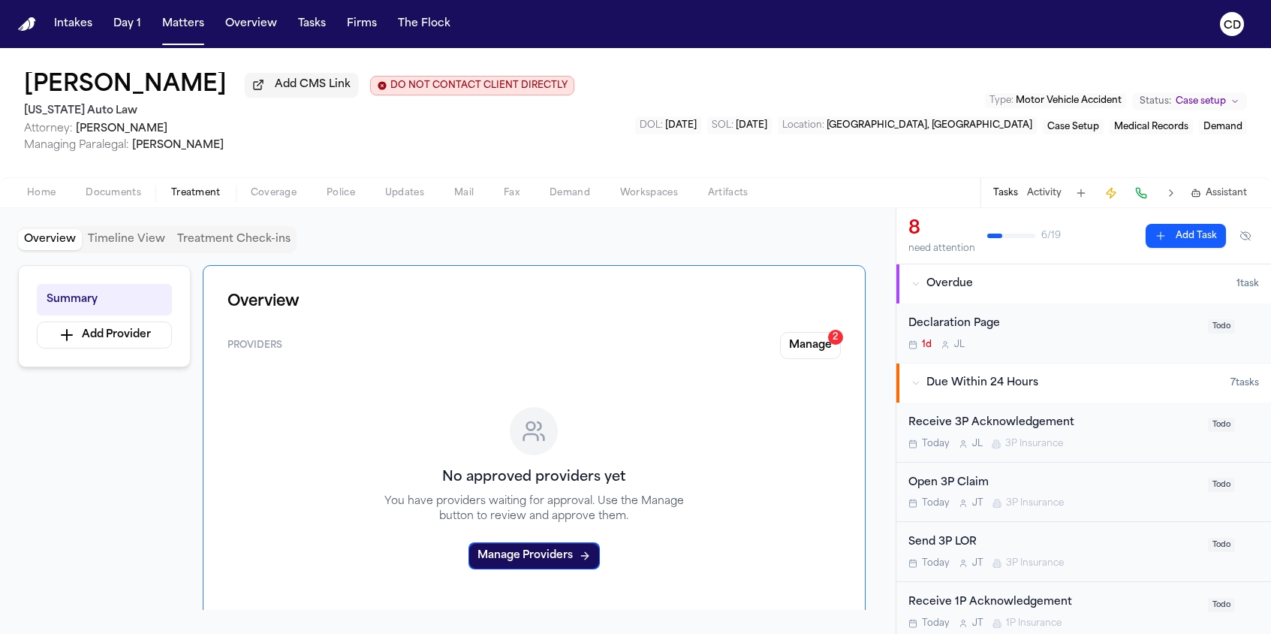
click at [237, 202] on button "Coverage" at bounding box center [274, 193] width 76 height 18
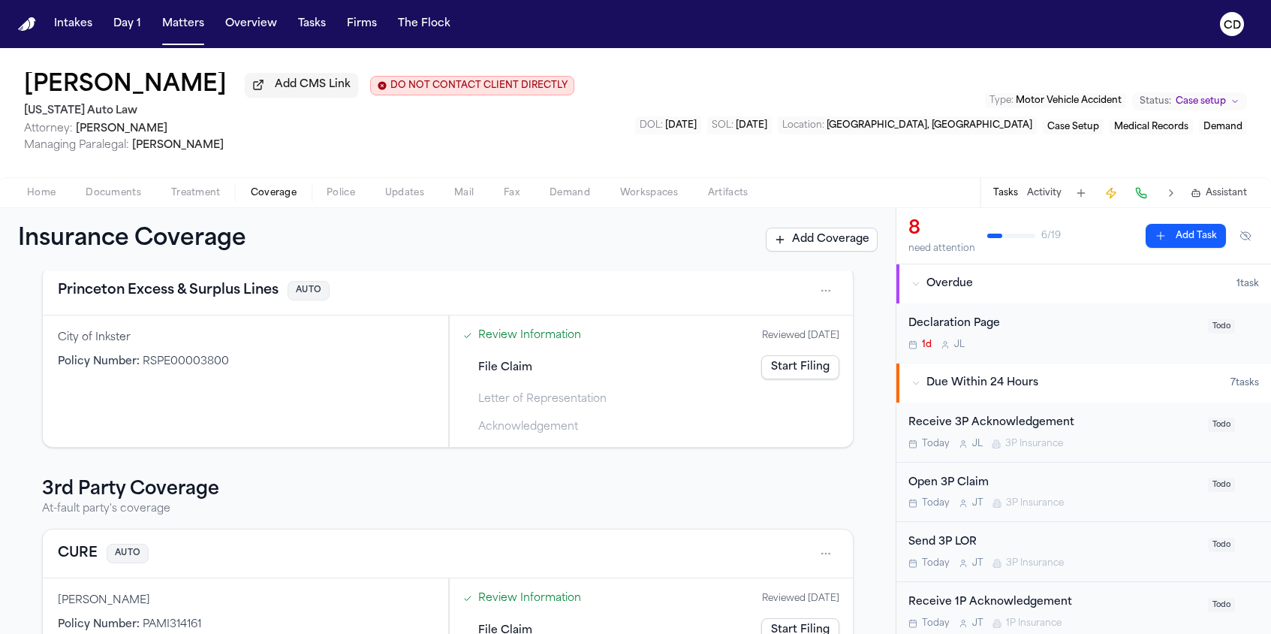
scroll to position [57, 0]
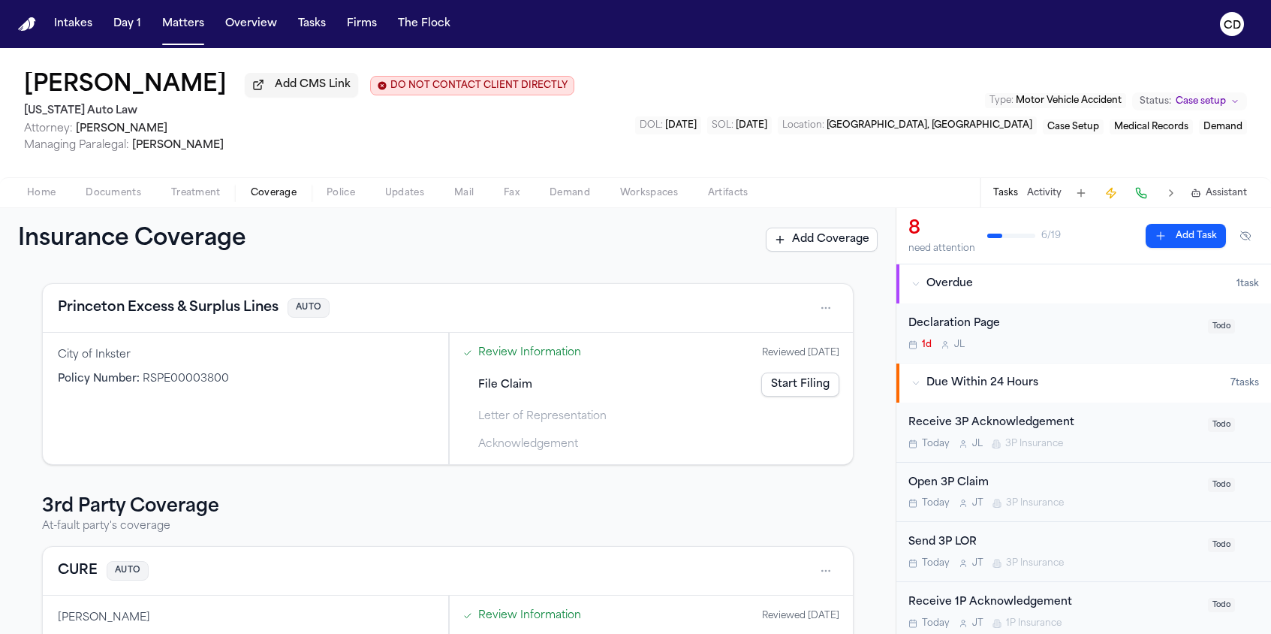
click at [213, 316] on button "Princeton Excess & Surplus Lines" at bounding box center [168, 307] width 221 height 21
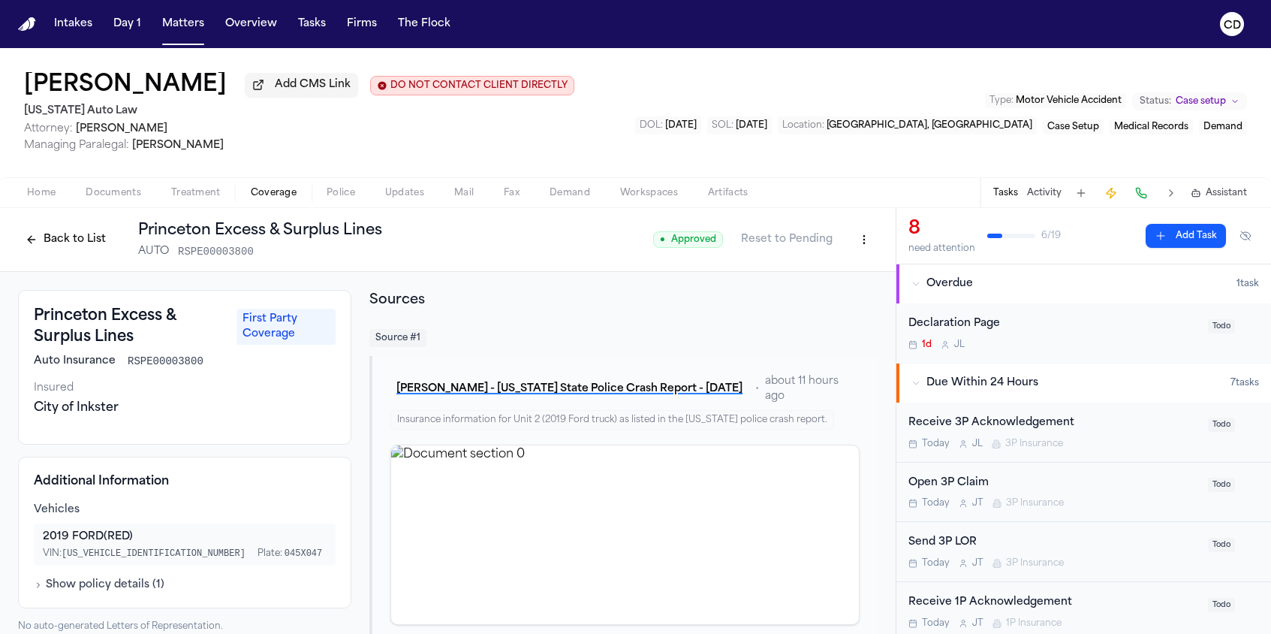
click at [47, 251] on button "Back to List" at bounding box center [65, 239] width 95 height 24
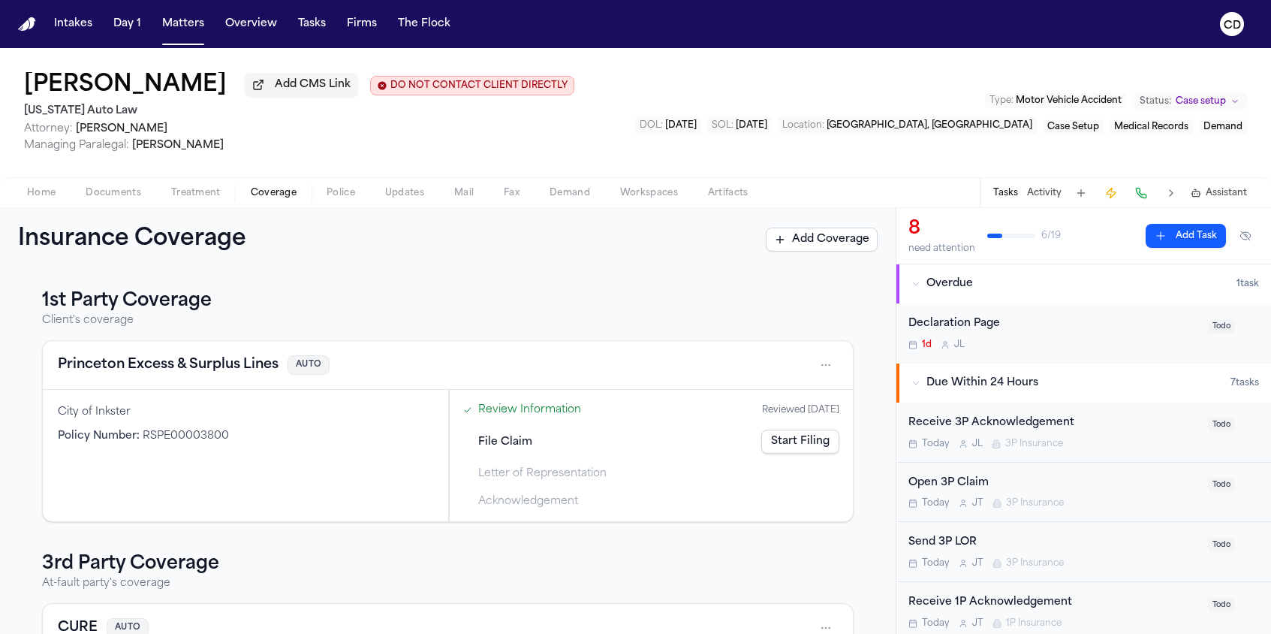
click at [779, 399] on div "Review Information Reviewed 10/13/2025 File Claim Start Filing Letter of Repres…" at bounding box center [652, 455] width 404 height 131
click at [784, 444] on link "Start Filing" at bounding box center [800, 441] width 78 height 24
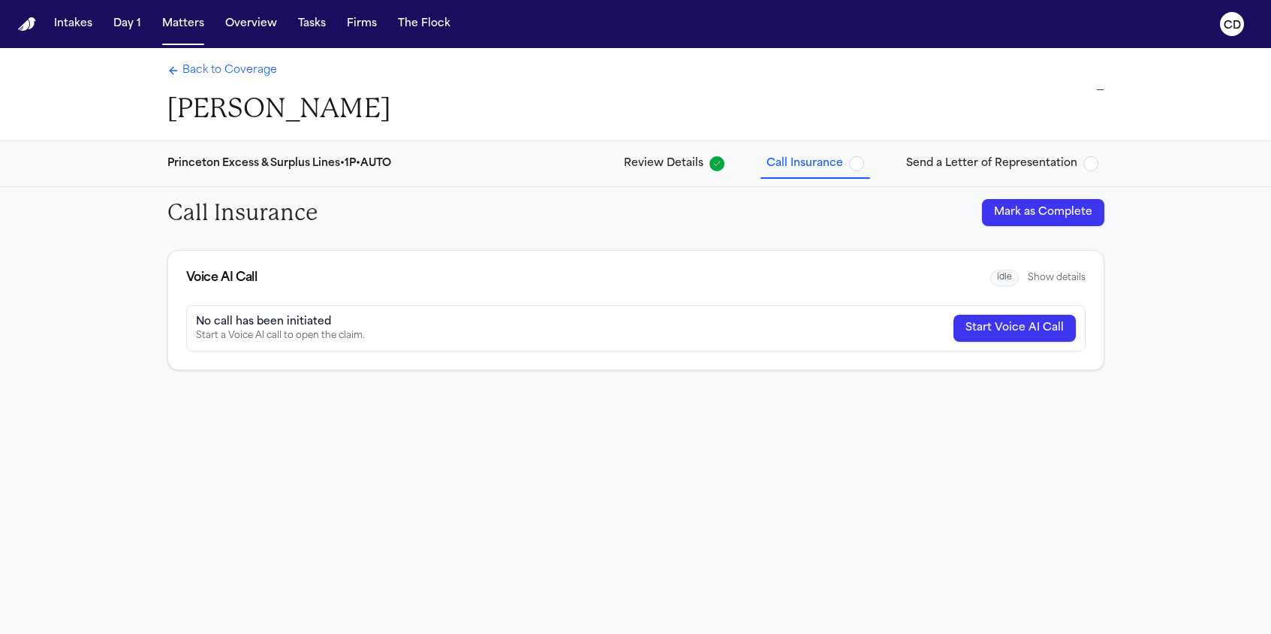
click at [1056, 279] on button "Show details" at bounding box center [1057, 278] width 58 height 12
click at [1056, 279] on button "Hide details" at bounding box center [1059, 278] width 53 height 12
click at [1026, 325] on button "Start Voice AI Call" at bounding box center [1014, 328] width 122 height 27
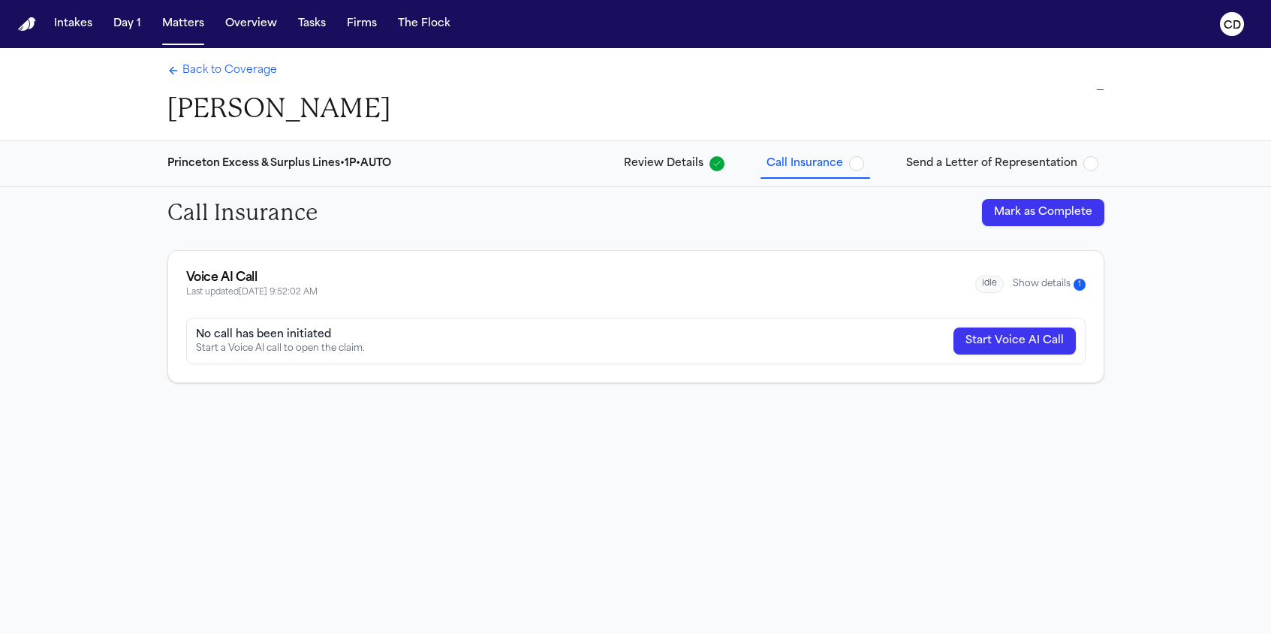
click at [971, 339] on button "Start Voice AI Call" at bounding box center [1014, 340] width 122 height 27
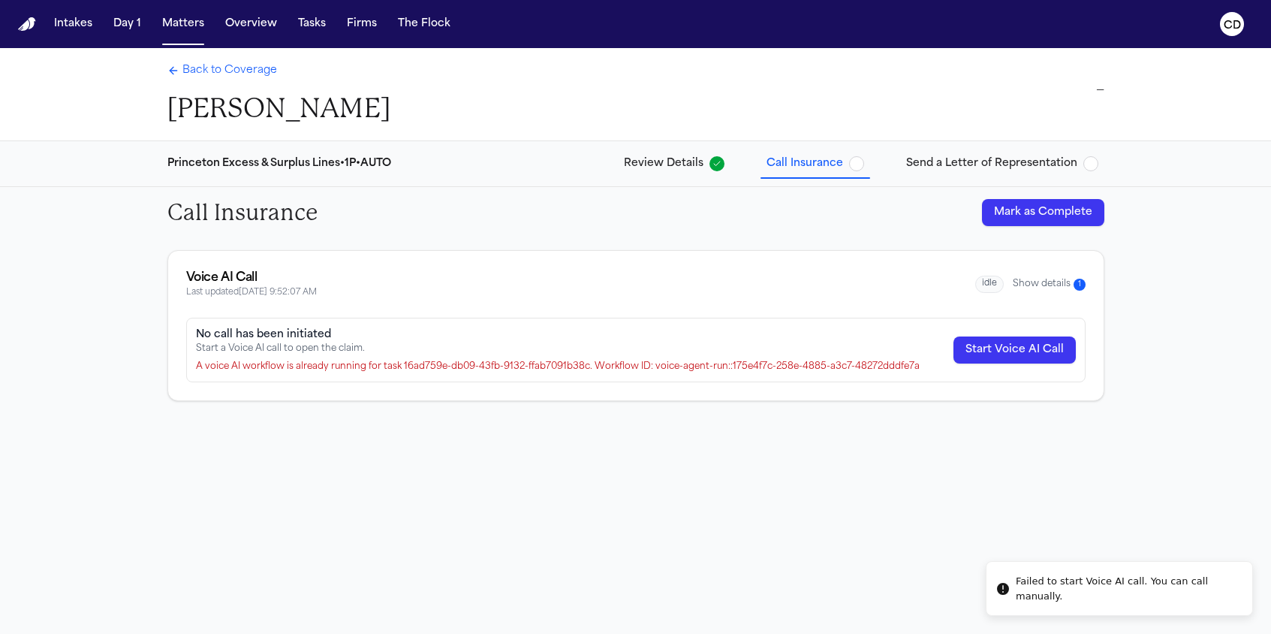
click at [1031, 284] on button "Show details 1" at bounding box center [1049, 284] width 73 height 13
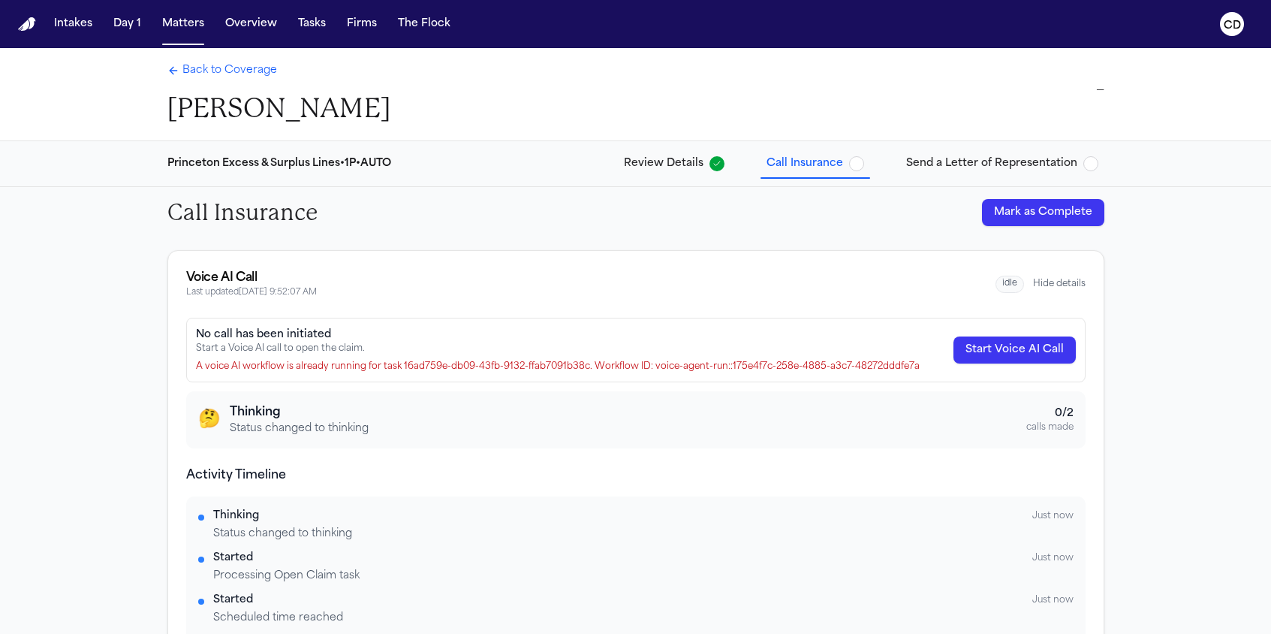
click at [245, 77] on span "Back to Coverage" at bounding box center [229, 70] width 95 height 15
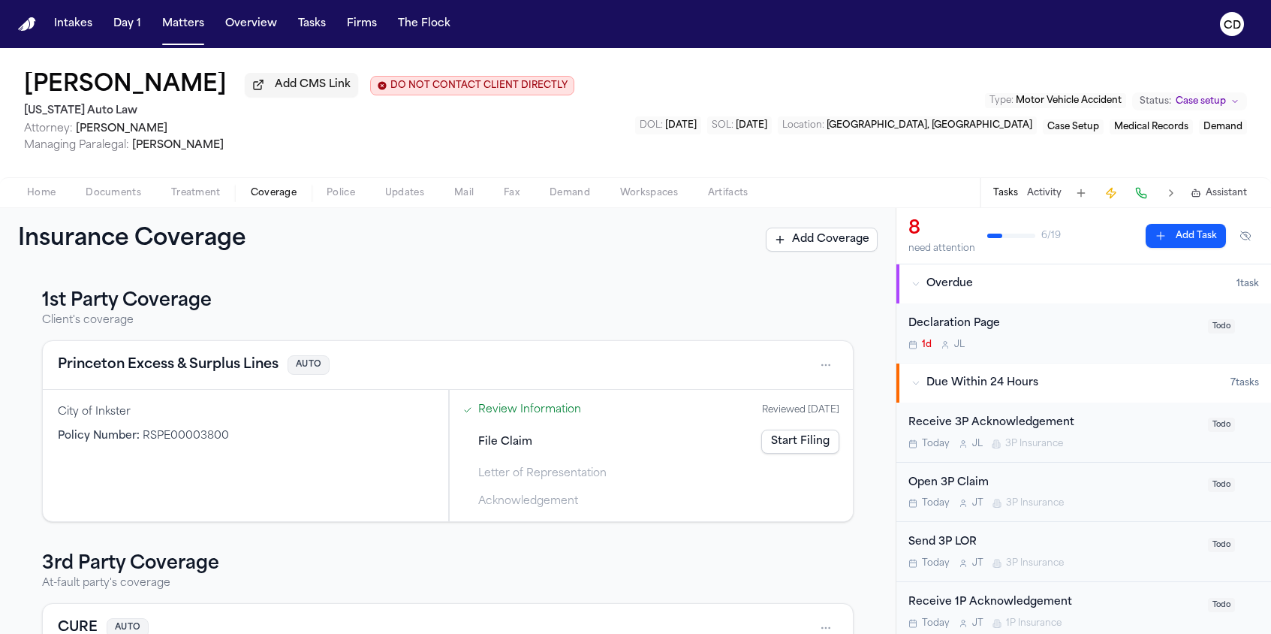
click at [784, 443] on link "Start Filing" at bounding box center [800, 441] width 78 height 24
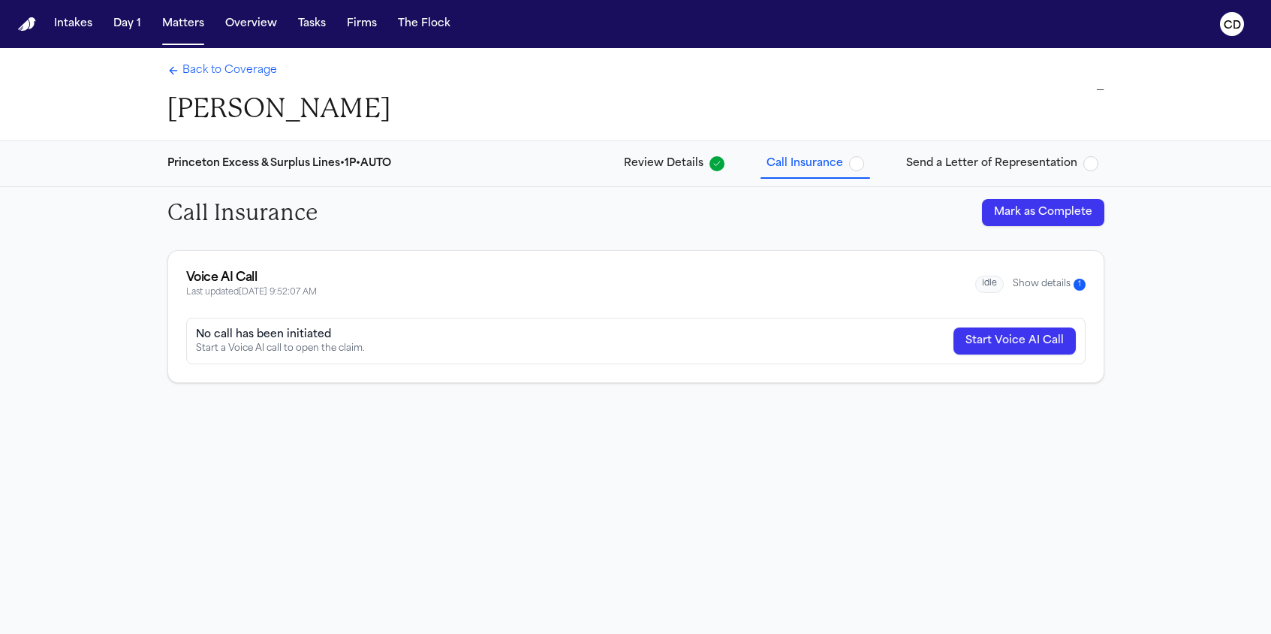
click at [1089, 276] on div "Voice AI Call Last updated 10/14/2025, 9:52:07 AM idle Show details 1" at bounding box center [635, 284] width 935 height 67
click at [1071, 281] on button "Show details 1" at bounding box center [1049, 284] width 73 height 13
